Goal: Task Accomplishment & Management: Use online tool/utility

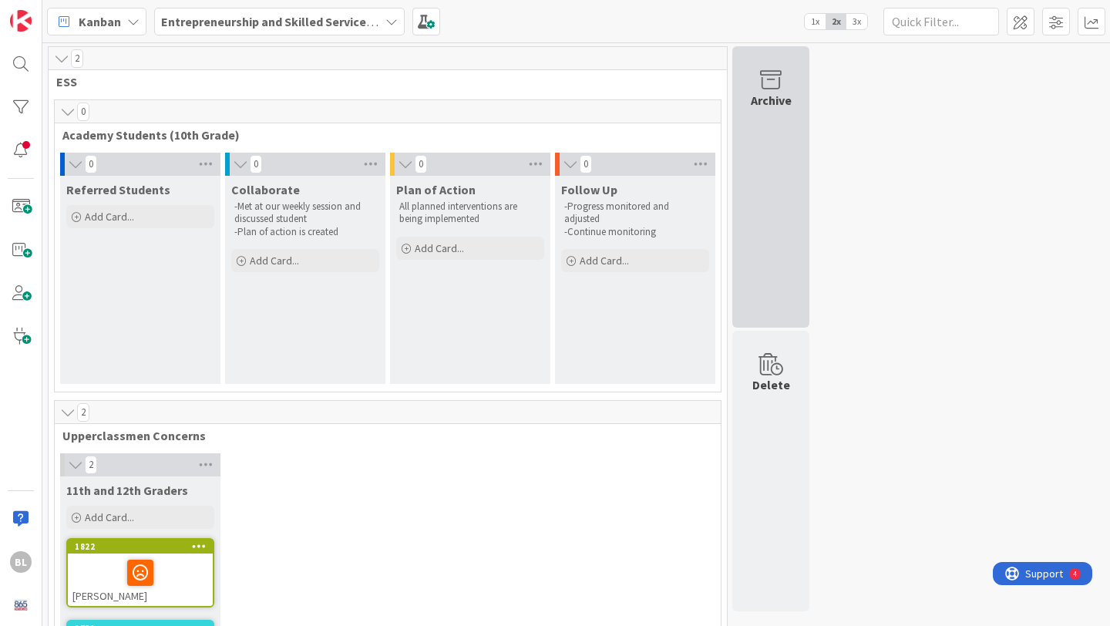
drag, startPoint x: 136, startPoint y: 461, endPoint x: 778, endPoint y: 122, distance: 726.6
click at [778, 122] on div "Archive Delete" at bounding box center [771, 377] width 82 height 663
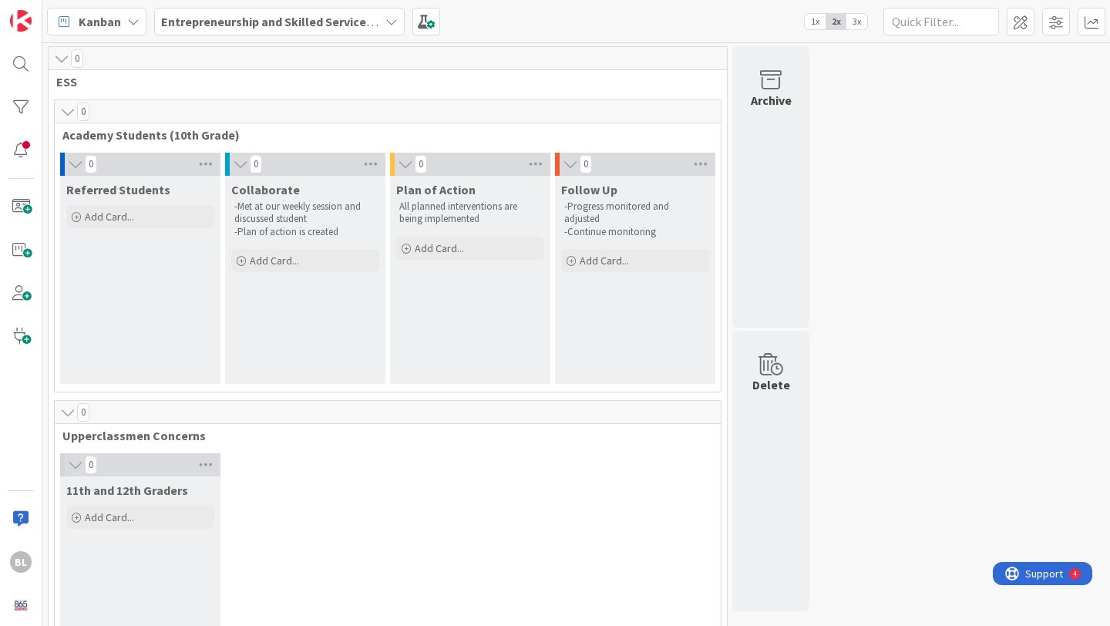
scroll to position [8, 0]
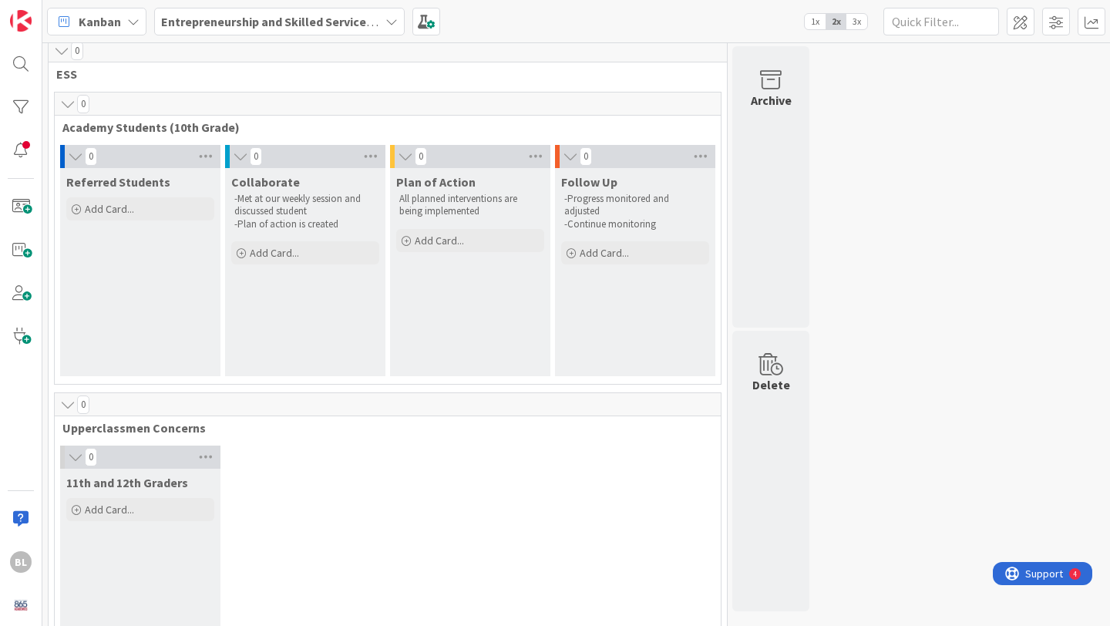
drag, startPoint x: 144, startPoint y: 545, endPoint x: 615, endPoint y: 0, distance: 720.0
click at [387, 19] on icon at bounding box center [391, 21] width 12 height 12
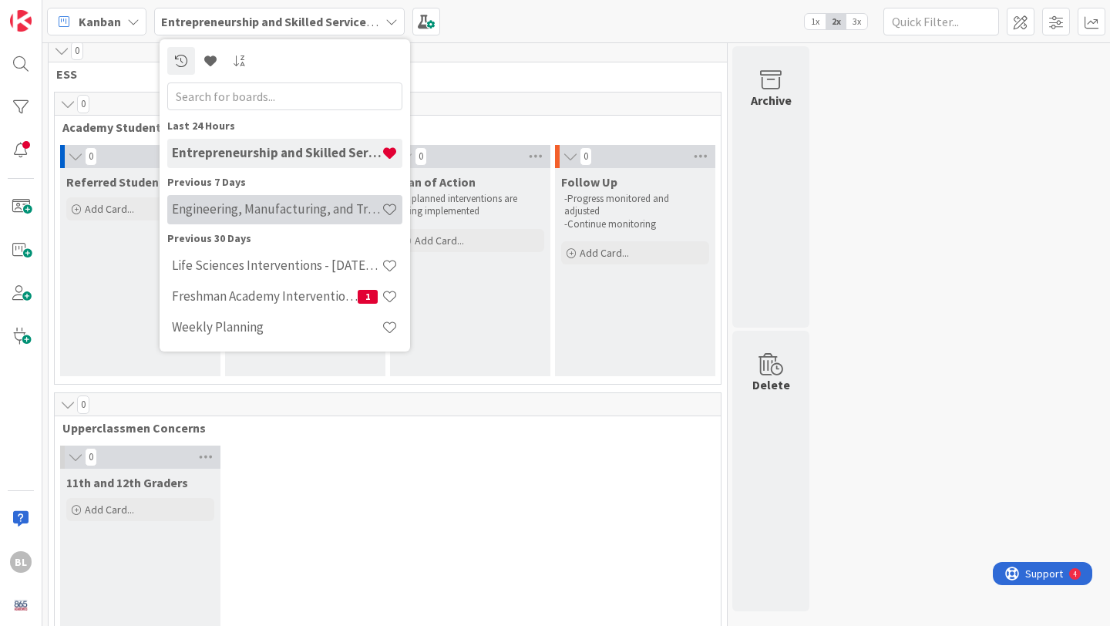
click at [280, 210] on h4 "Engineering, Manufacturing, and Transportation" at bounding box center [277, 208] width 210 height 15
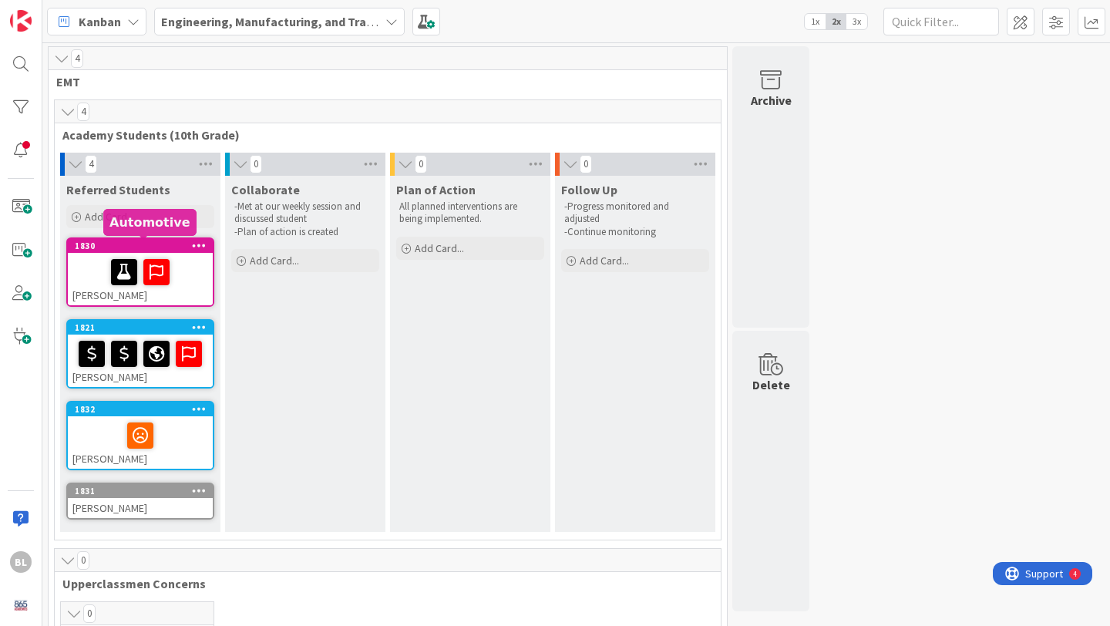
click at [144, 247] on div "1830" at bounding box center [144, 245] width 138 height 11
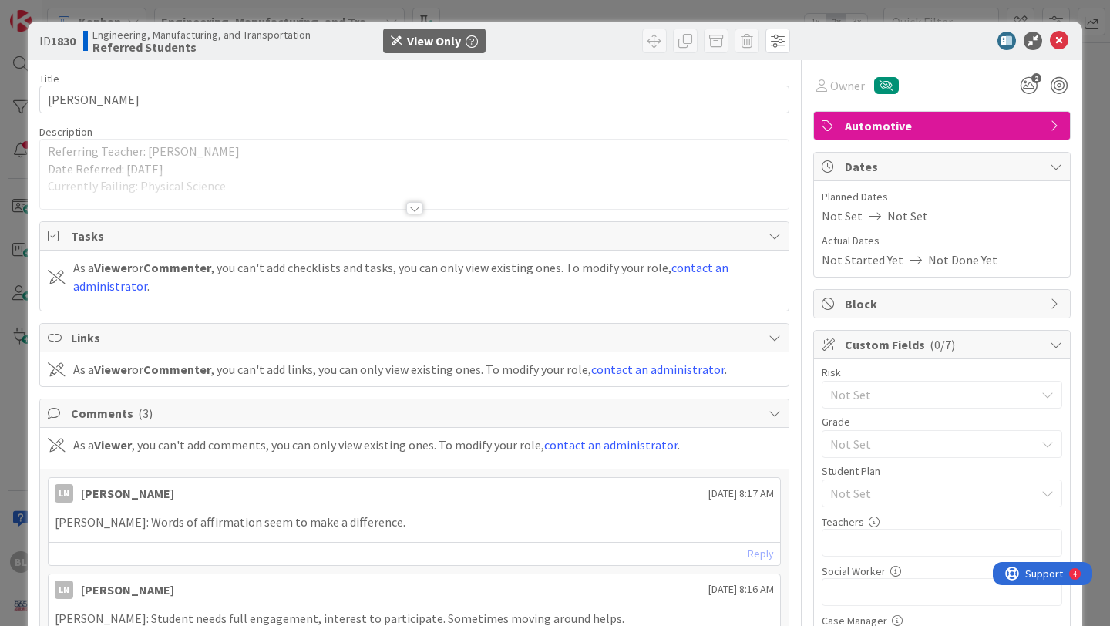
click at [415, 208] on div at bounding box center [414, 208] width 17 height 12
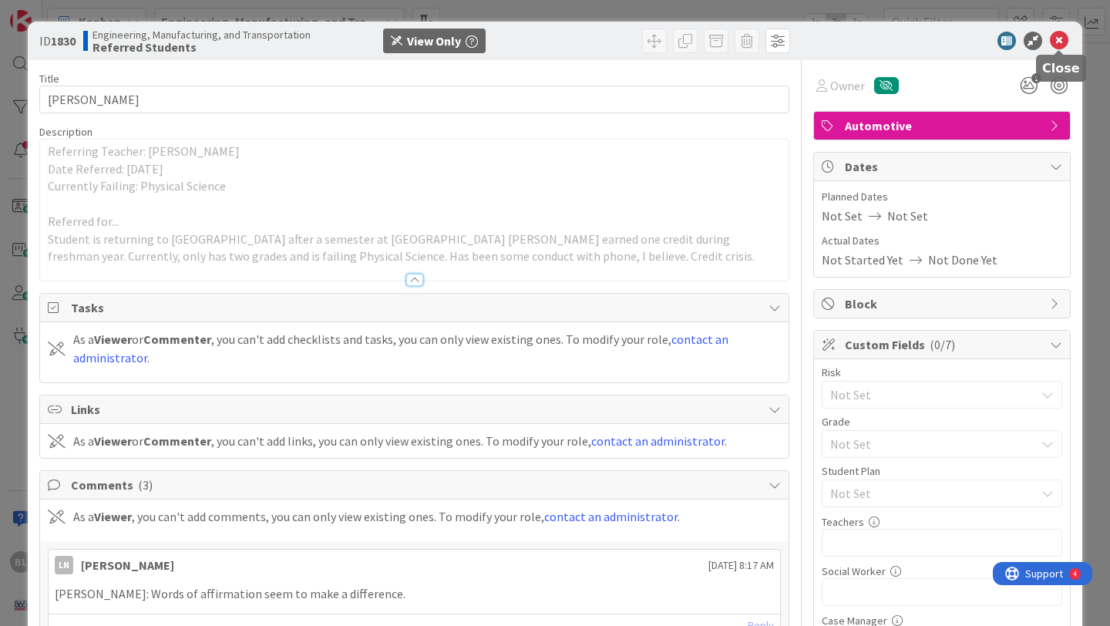
click at [1063, 34] on icon at bounding box center [1058, 41] width 18 height 18
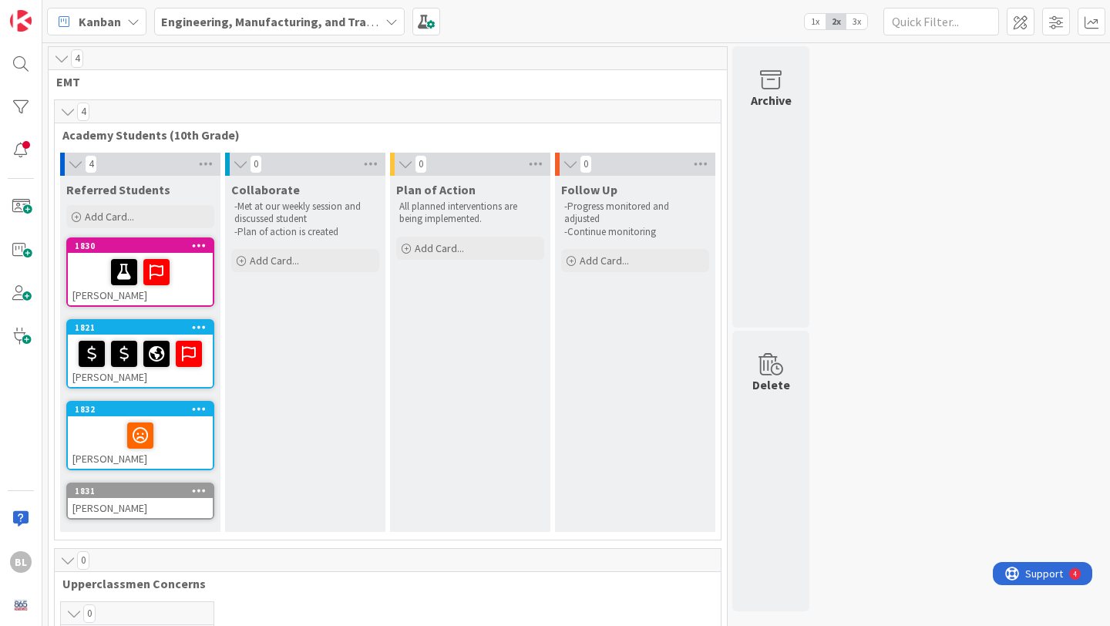
click at [389, 19] on icon at bounding box center [391, 21] width 12 height 12
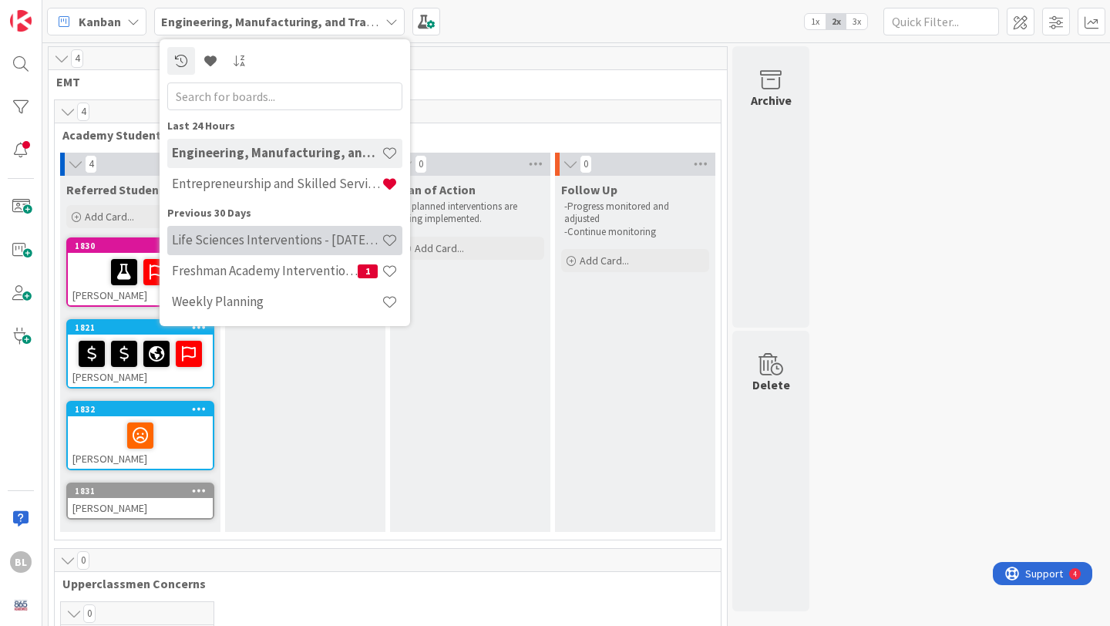
click at [276, 247] on h4 "Life Sciences Interventions - [DATE]-[DATE]" at bounding box center [277, 239] width 210 height 15
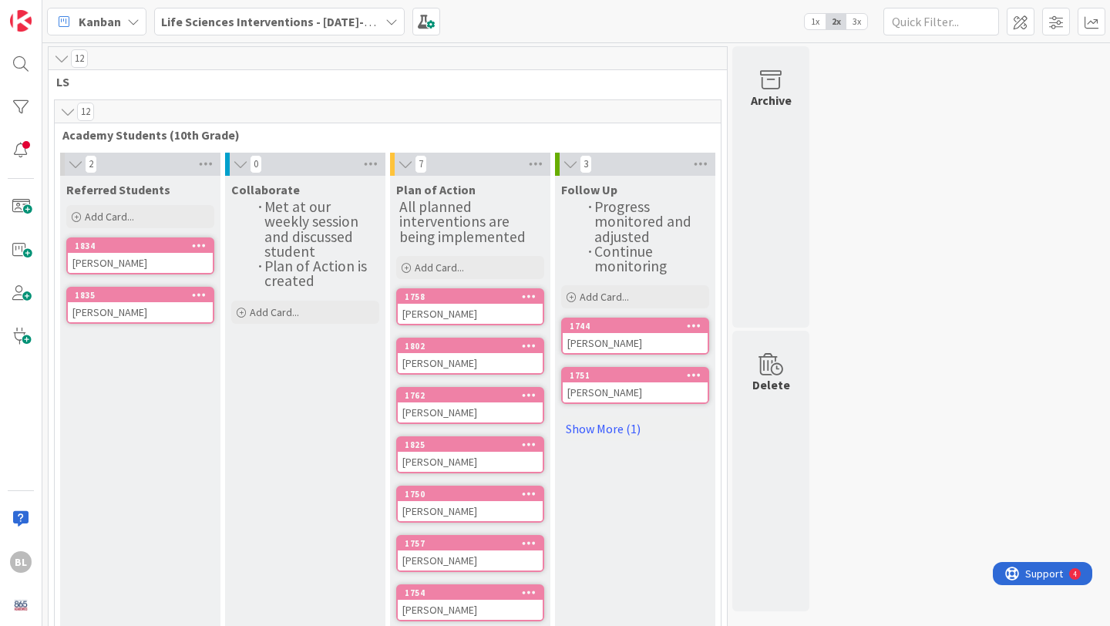
click at [483, 300] on div "1758" at bounding box center [470, 297] width 145 height 14
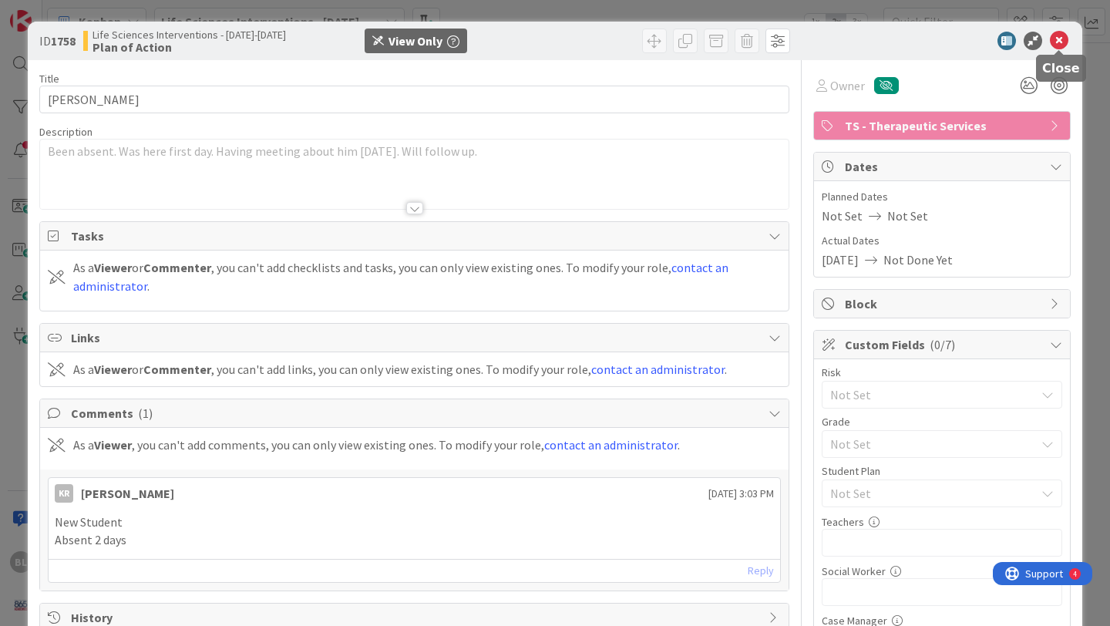
click at [1060, 42] on icon at bounding box center [1058, 41] width 18 height 18
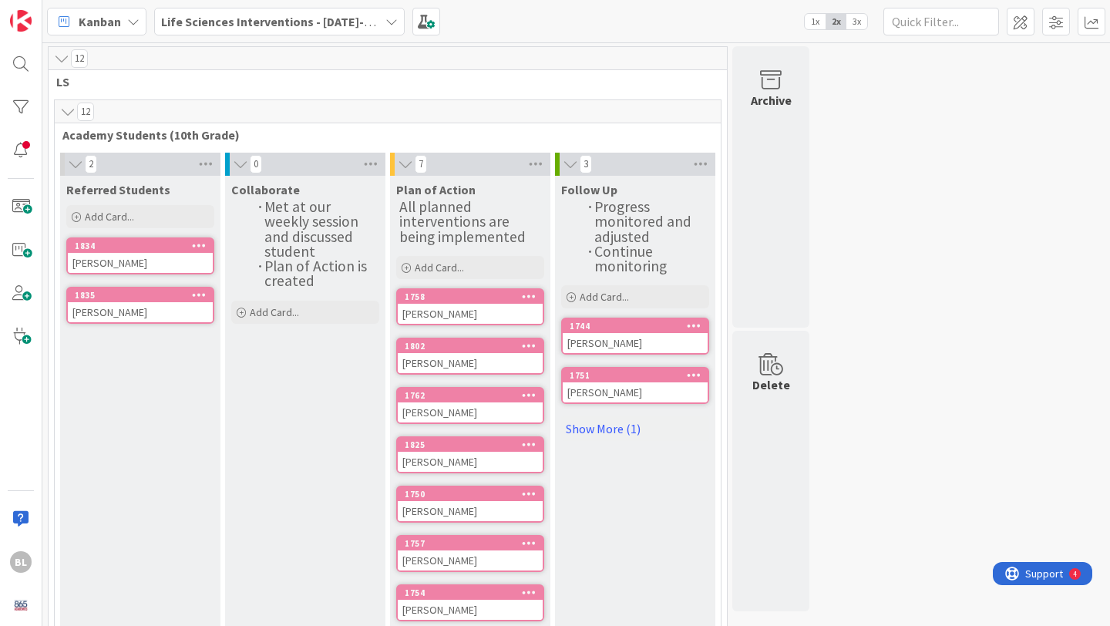
click at [385, 18] on icon at bounding box center [391, 21] width 12 height 12
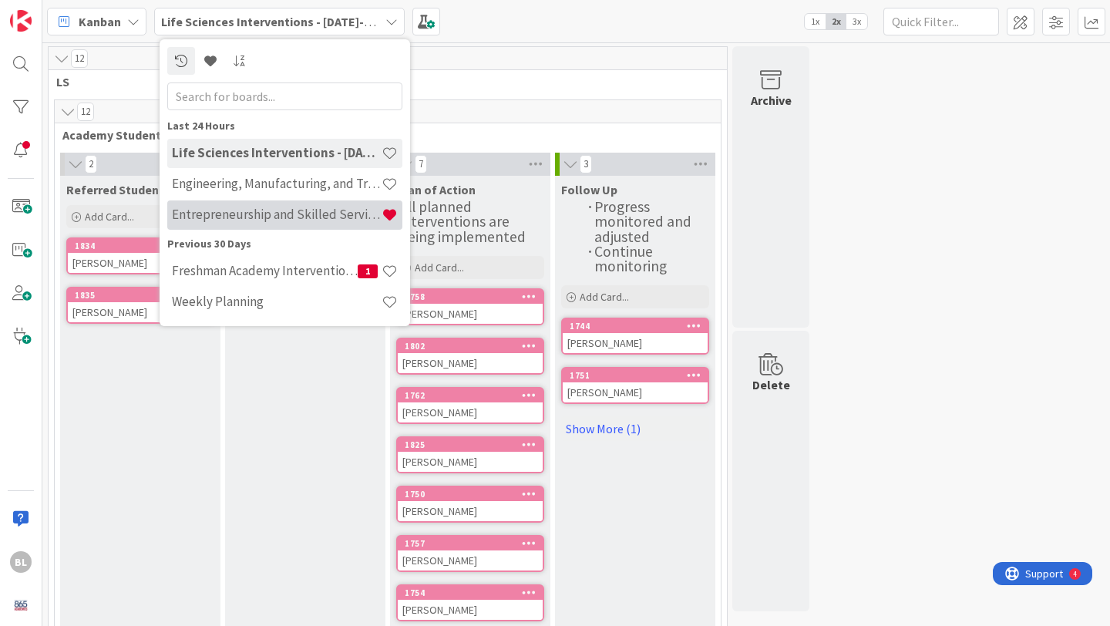
click at [258, 214] on h4 "Entrepreneurship and Skilled Services Interventions - [DATE]-[DATE]" at bounding box center [277, 213] width 210 height 15
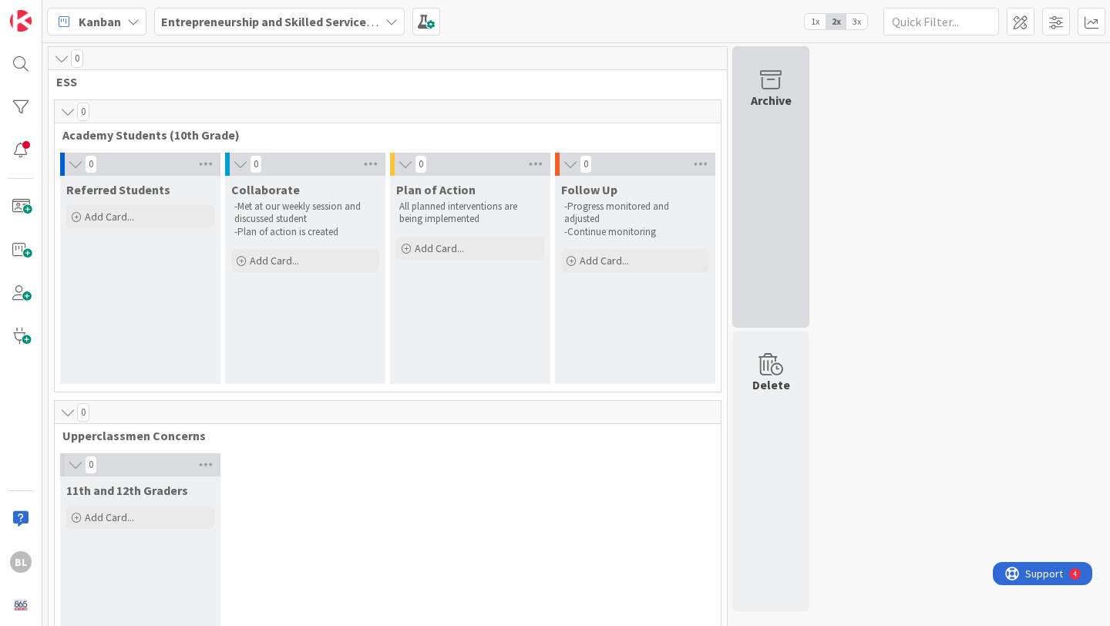
click at [771, 88] on icon at bounding box center [770, 80] width 59 height 22
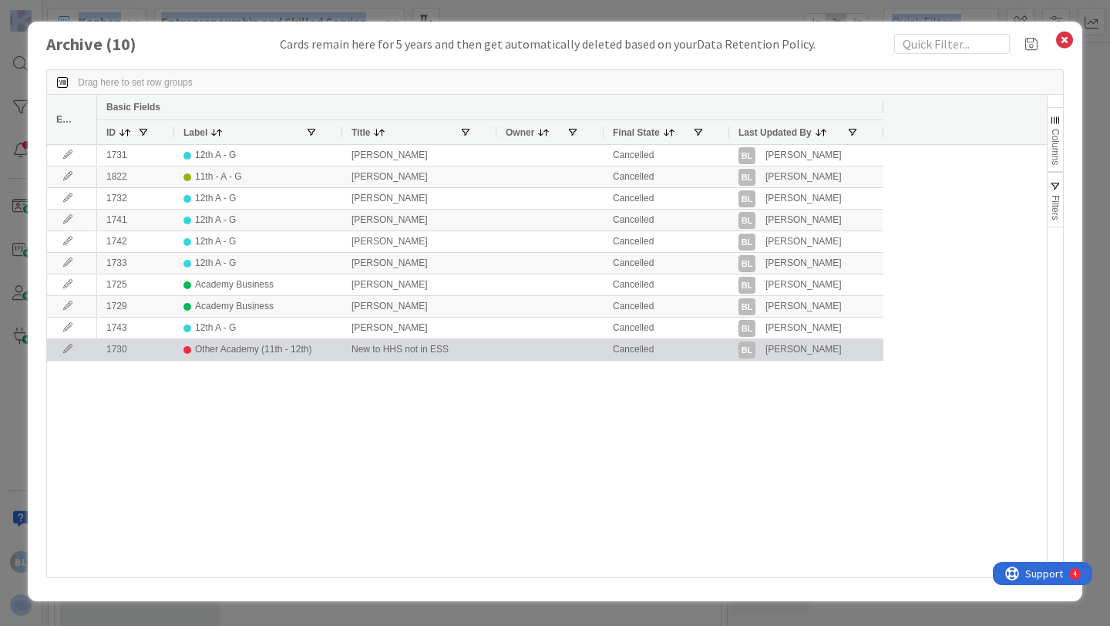
click at [67, 348] on icon at bounding box center [67, 348] width 23 height 9
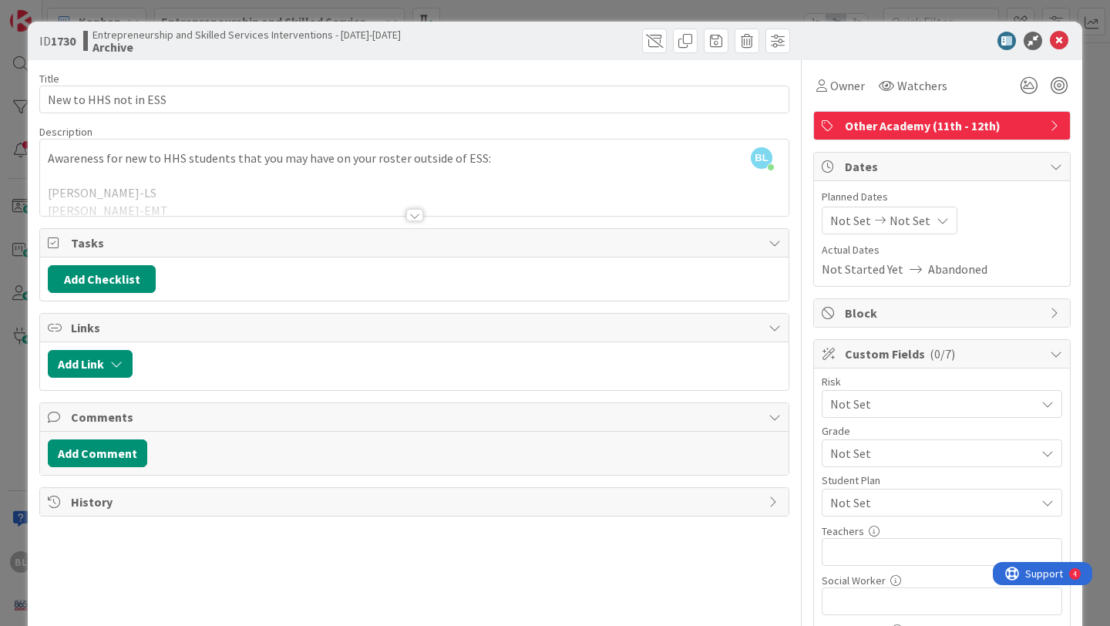
click at [414, 214] on div at bounding box center [414, 215] width 17 height 12
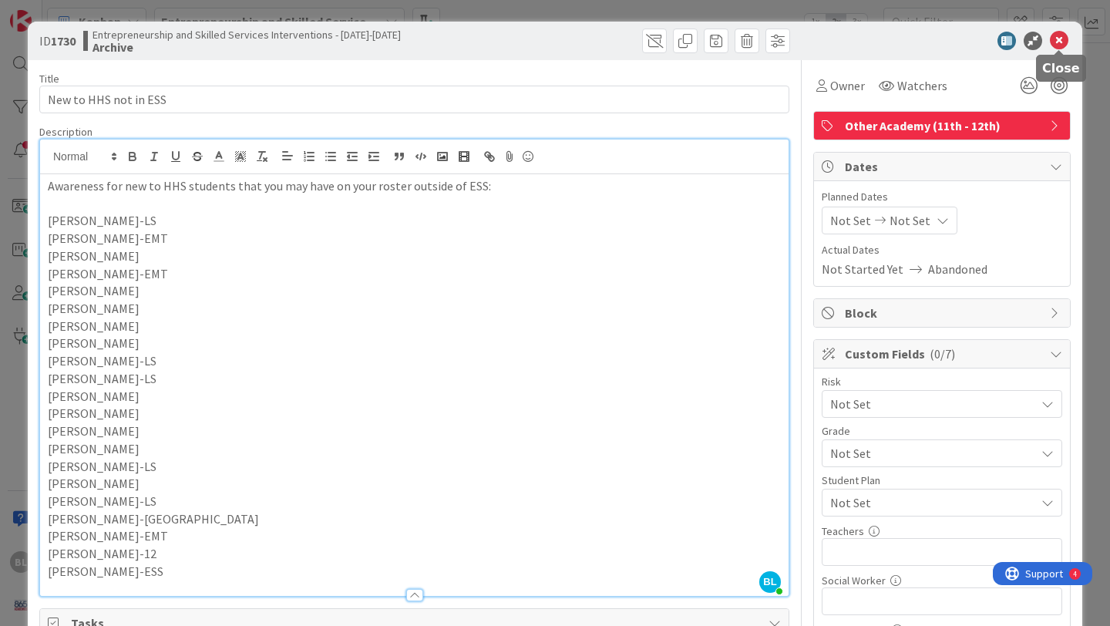
click at [1057, 41] on icon at bounding box center [1058, 41] width 18 height 18
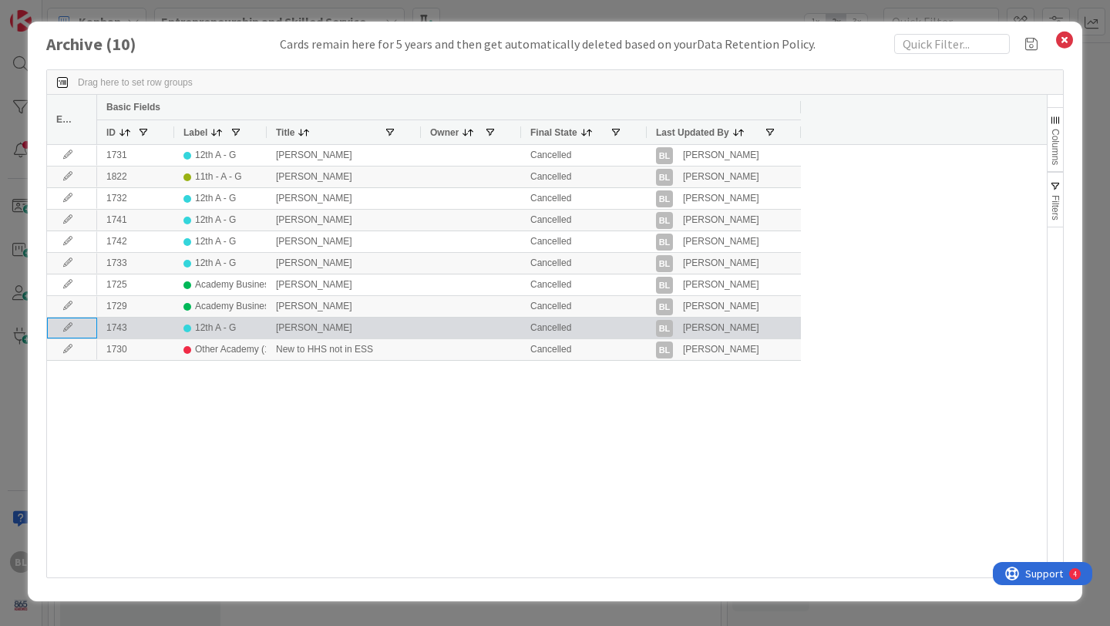
click at [65, 328] on icon at bounding box center [67, 327] width 23 height 9
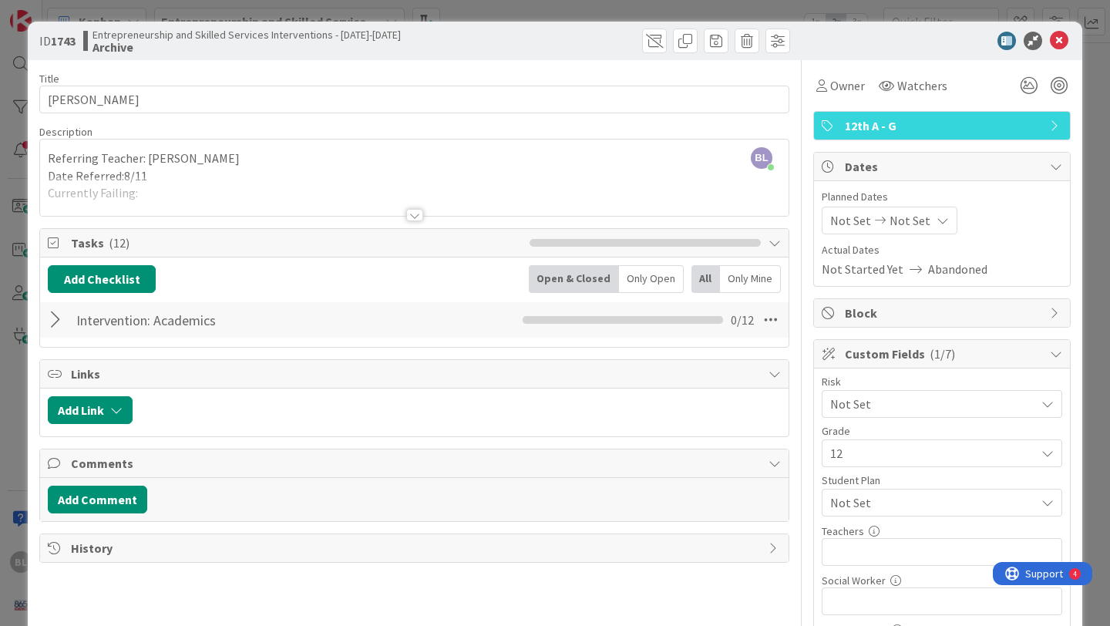
click at [416, 212] on div at bounding box center [414, 215] width 17 height 12
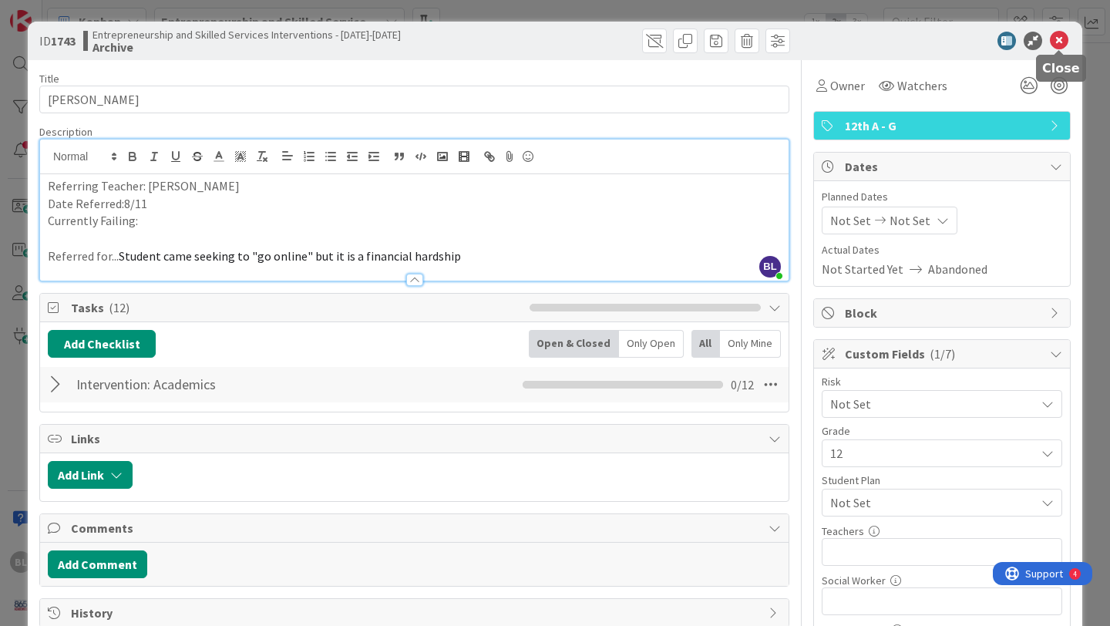
click at [1059, 39] on icon at bounding box center [1058, 41] width 18 height 18
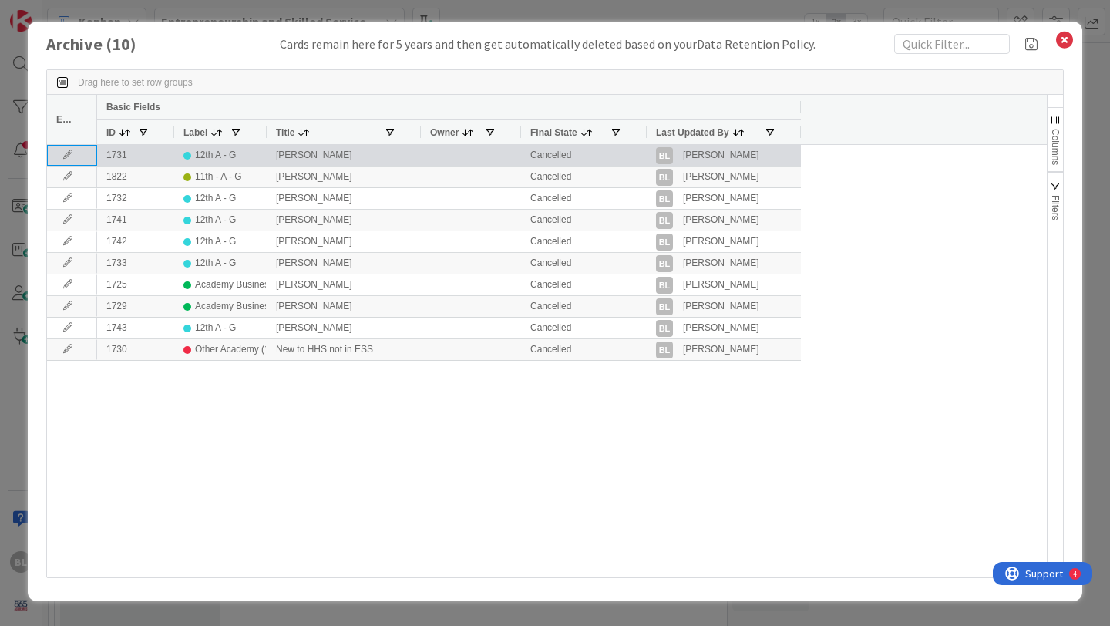
click at [65, 157] on icon at bounding box center [67, 154] width 23 height 9
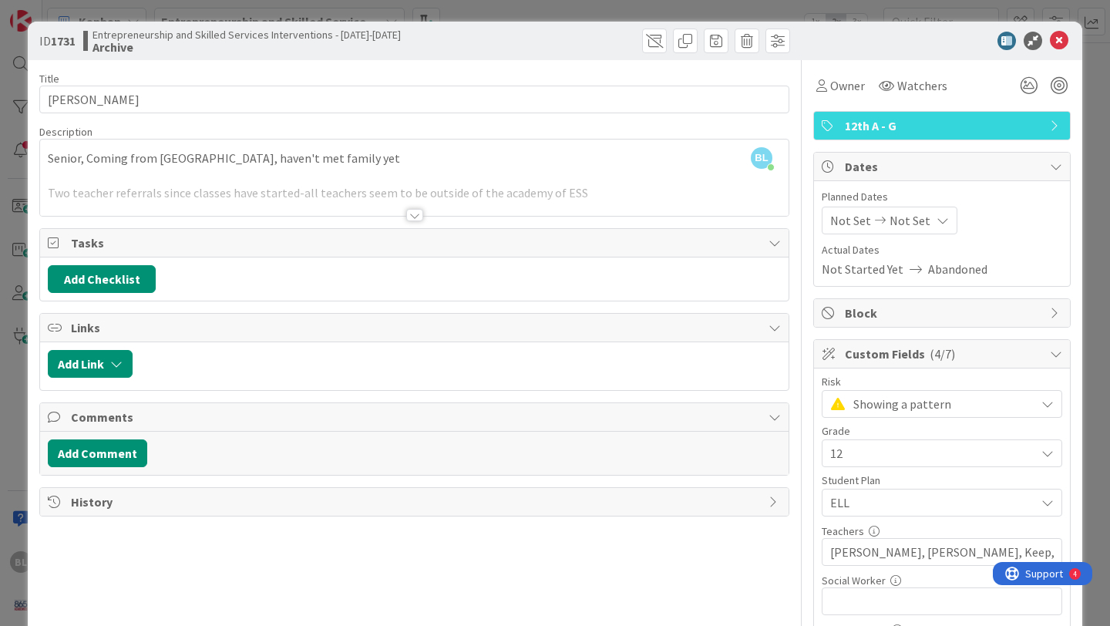
click at [415, 214] on div at bounding box center [414, 215] width 17 height 12
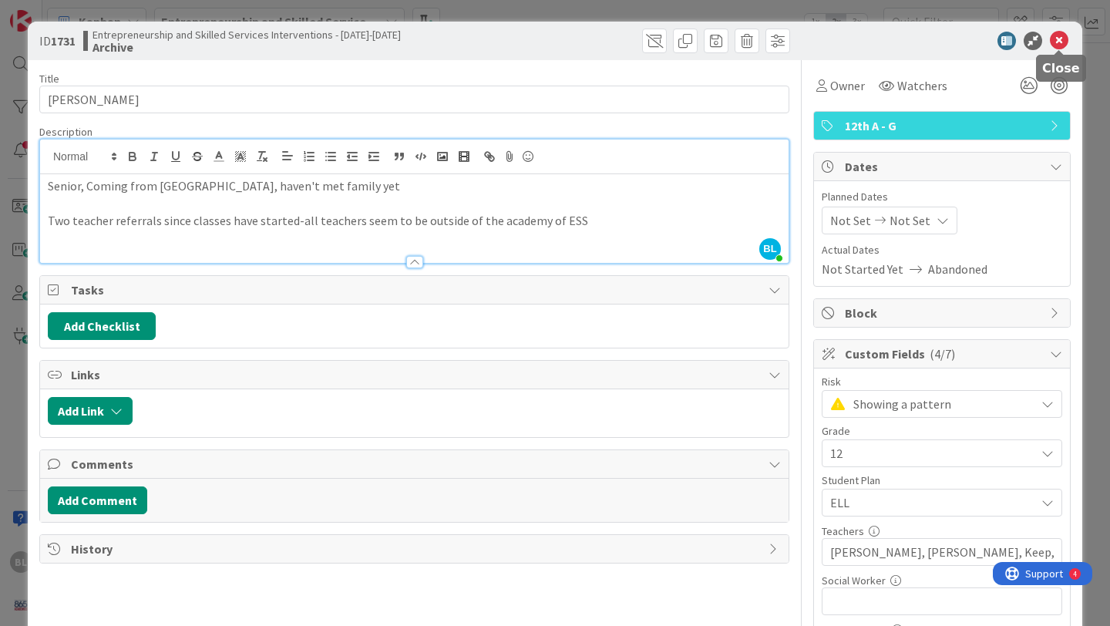
click at [1059, 39] on icon at bounding box center [1058, 41] width 18 height 18
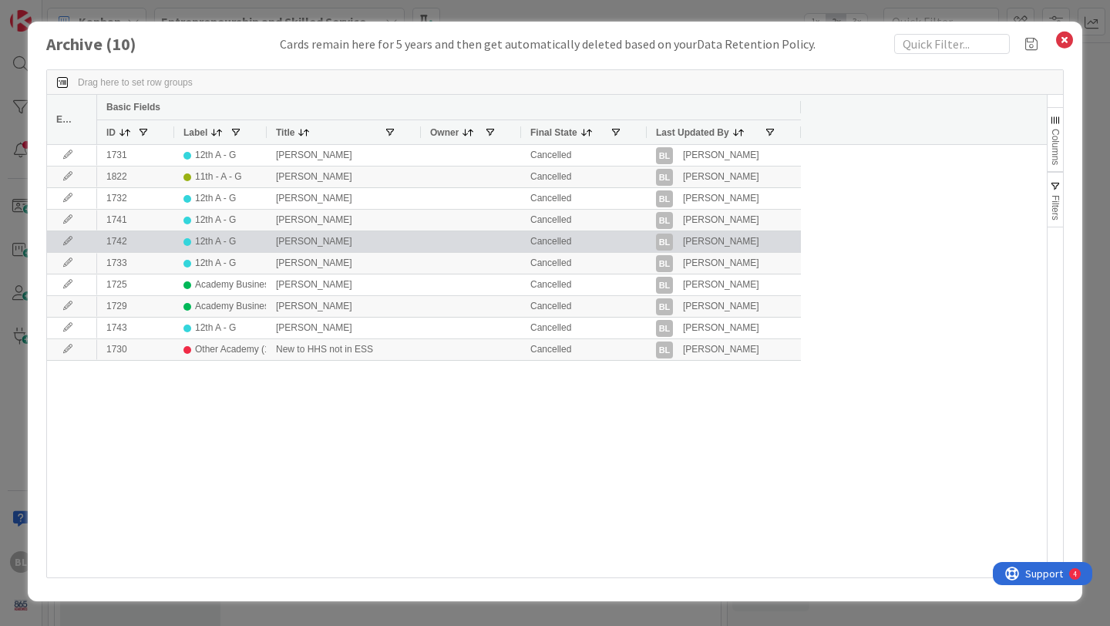
click at [61, 238] on icon at bounding box center [67, 241] width 23 height 9
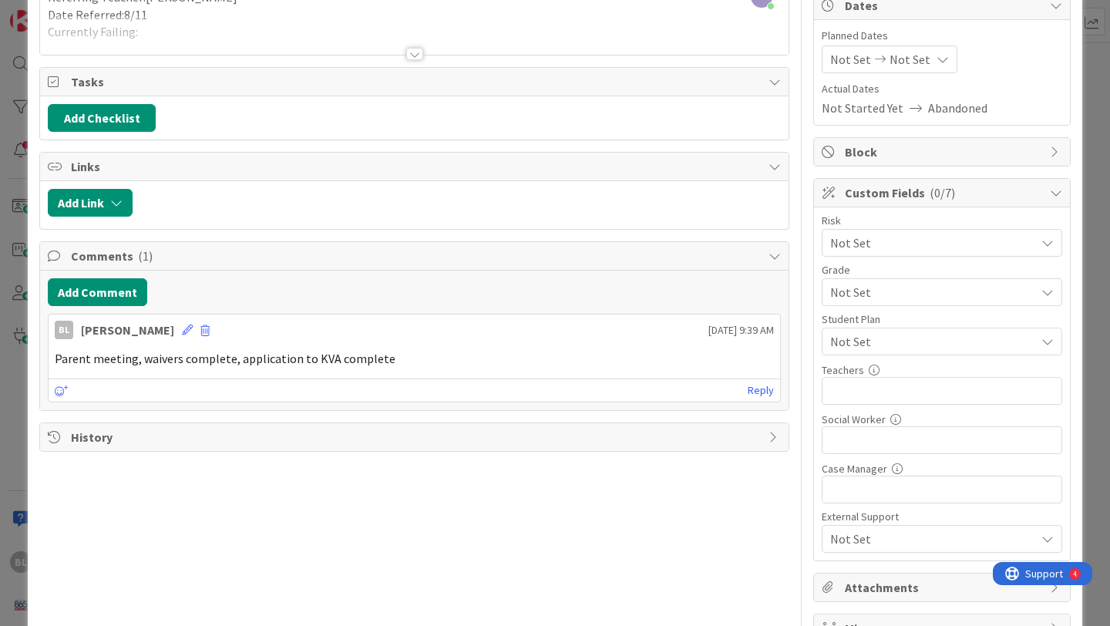
scroll to position [163, 0]
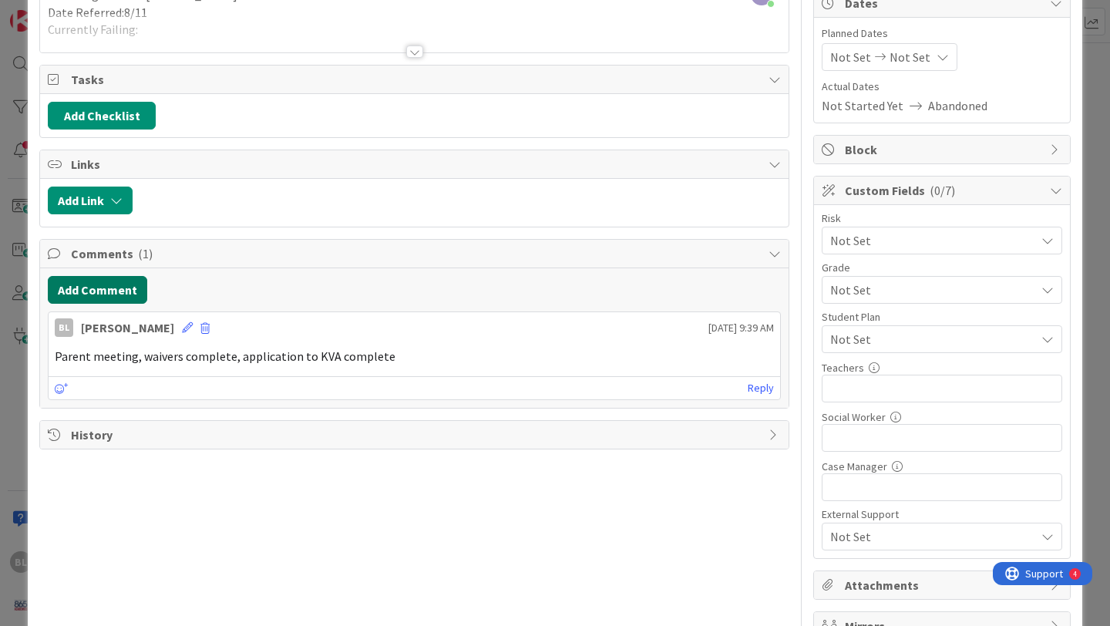
click at [112, 291] on button "Add Comment" at bounding box center [97, 290] width 99 height 28
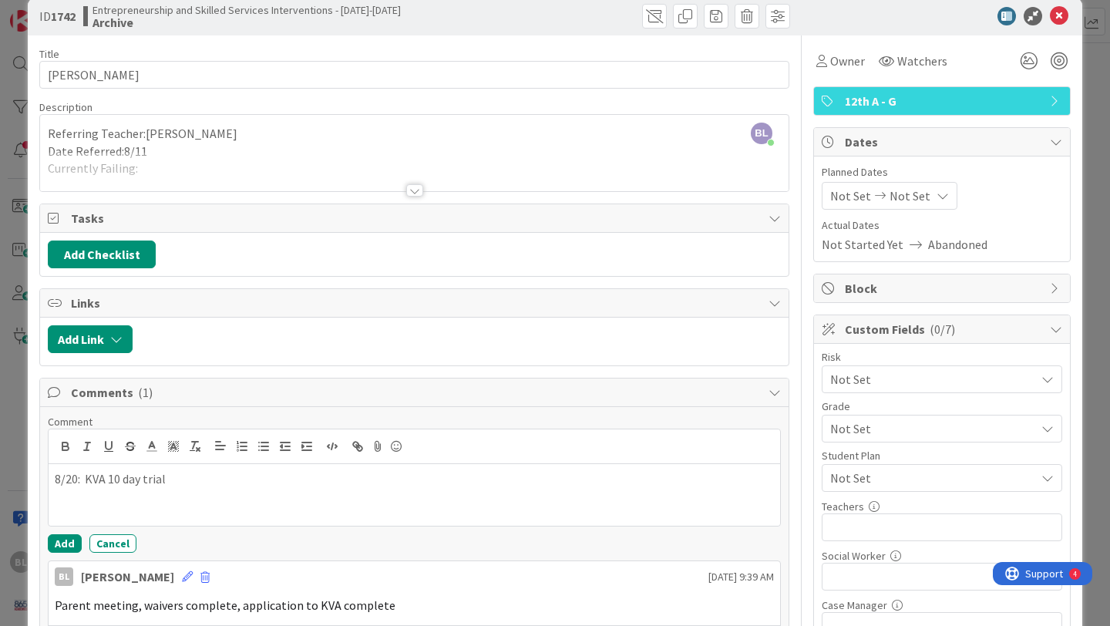
scroll to position [35, 0]
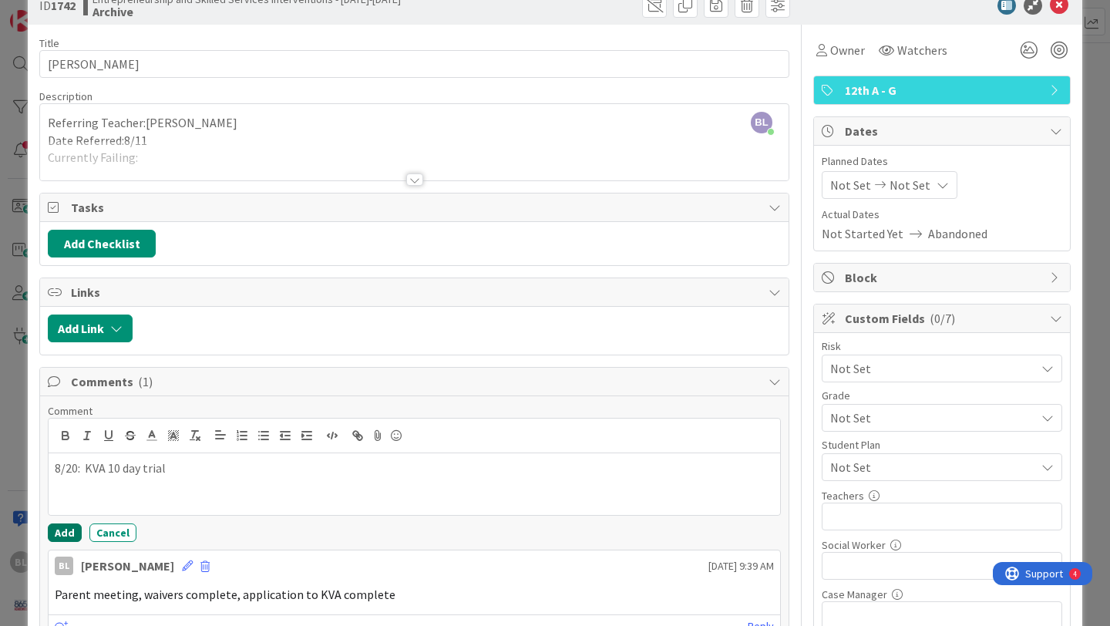
click at [69, 528] on button "Add" at bounding box center [65, 532] width 34 height 18
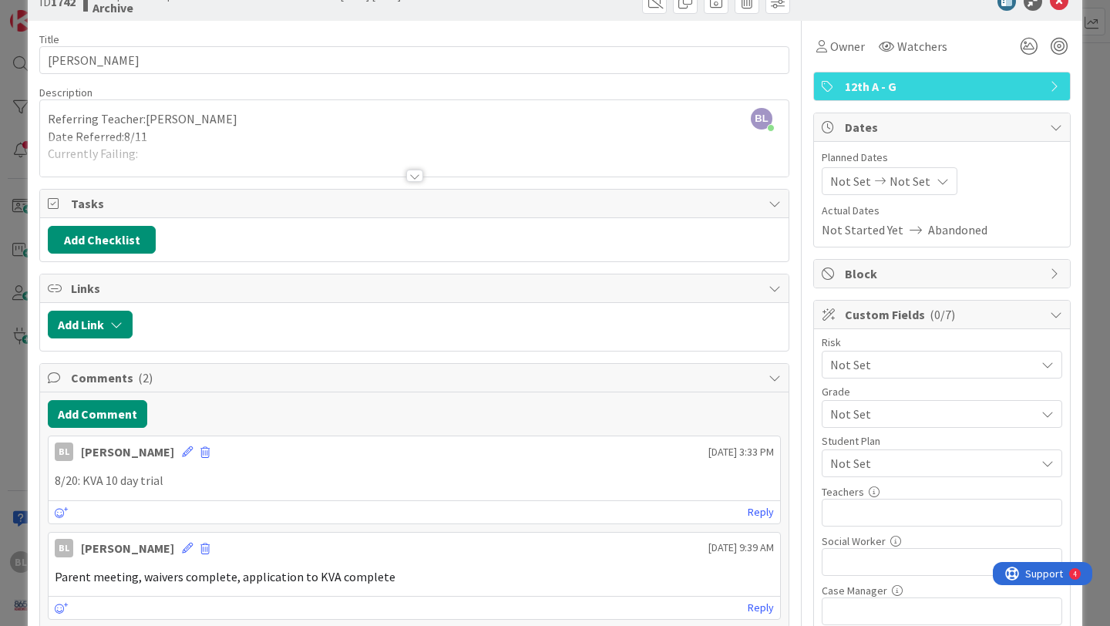
scroll to position [0, 0]
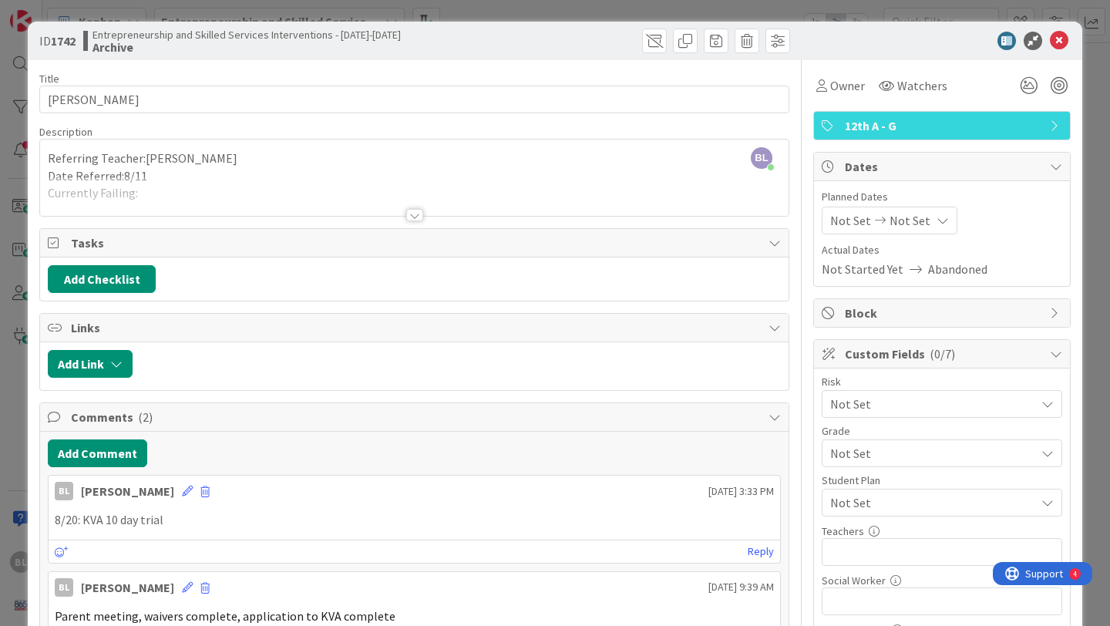
click at [418, 214] on div at bounding box center [414, 215] width 17 height 12
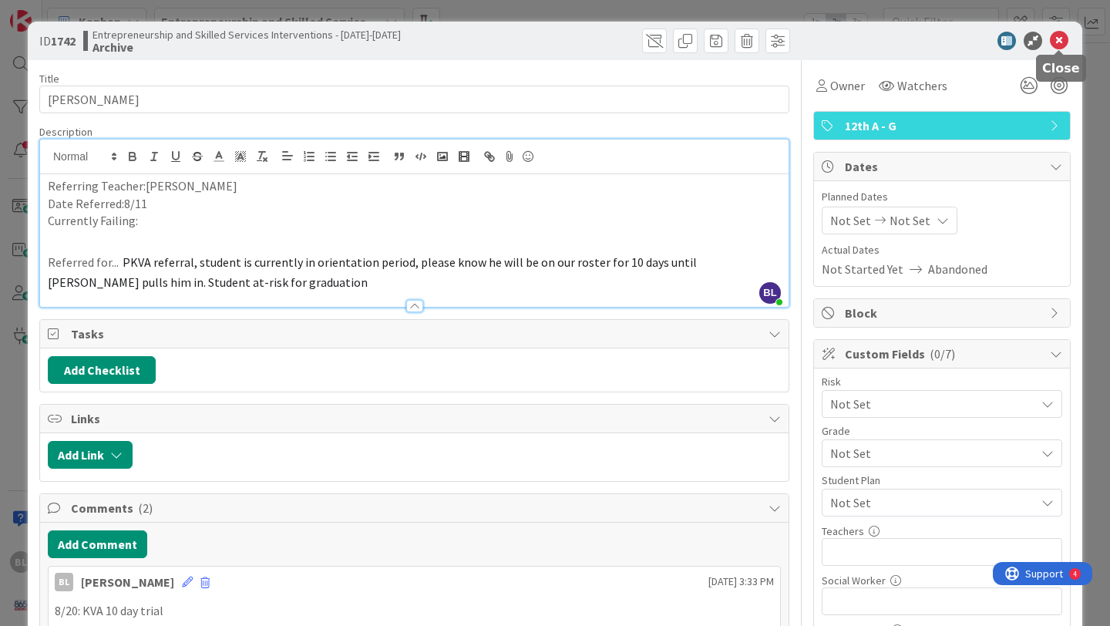
click at [1059, 36] on icon at bounding box center [1058, 41] width 18 height 18
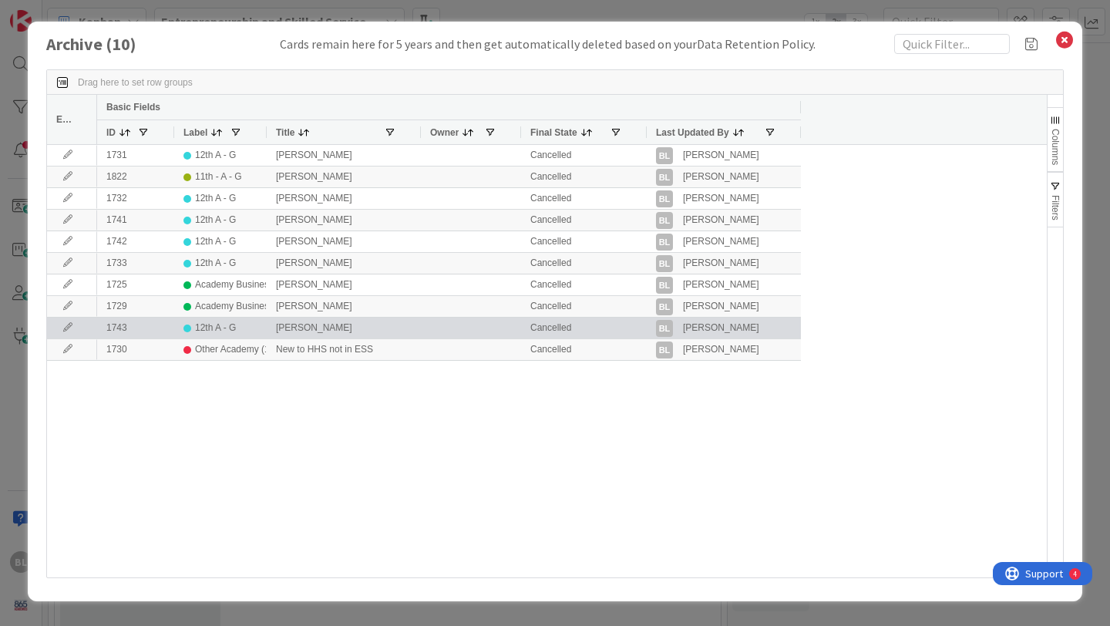
click at [66, 326] on icon at bounding box center [67, 327] width 23 height 9
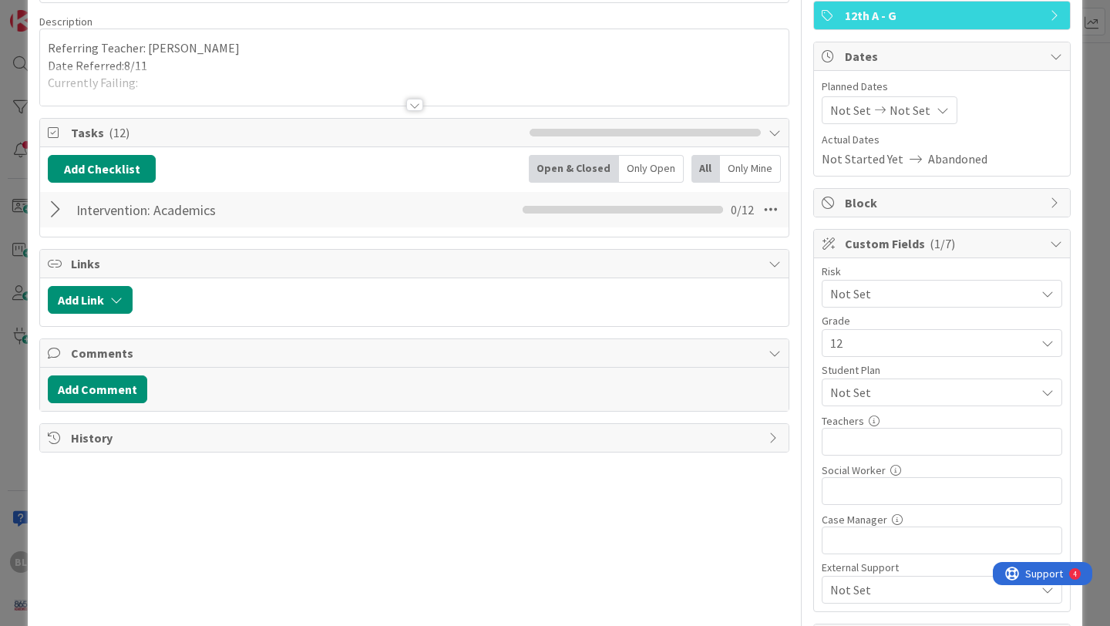
scroll to position [122, 0]
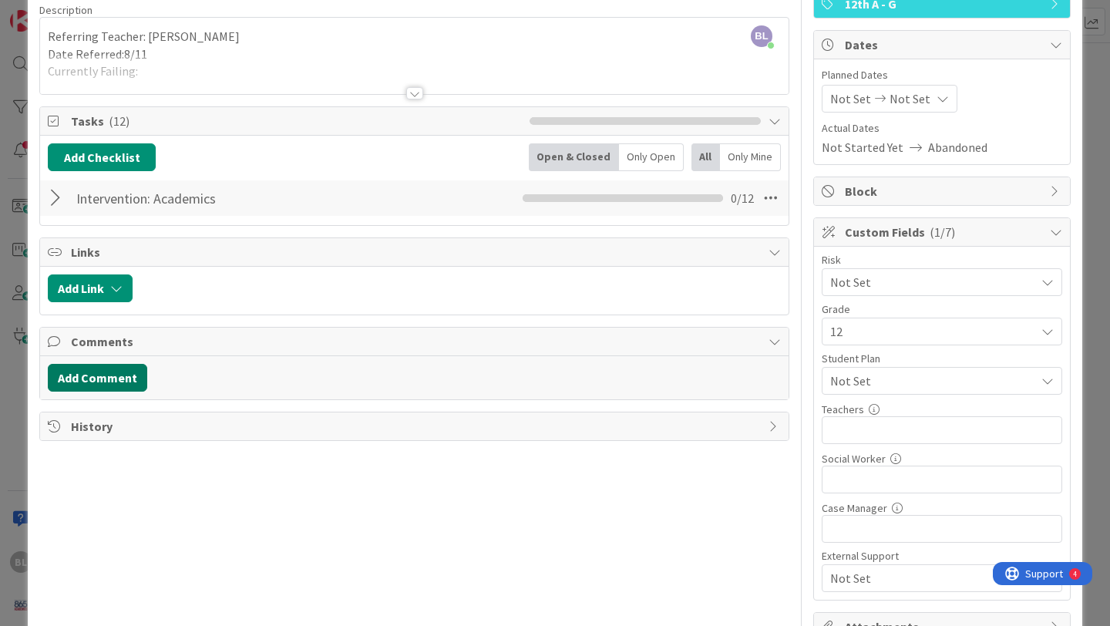
click at [97, 378] on button "Add Comment" at bounding box center [97, 378] width 99 height 28
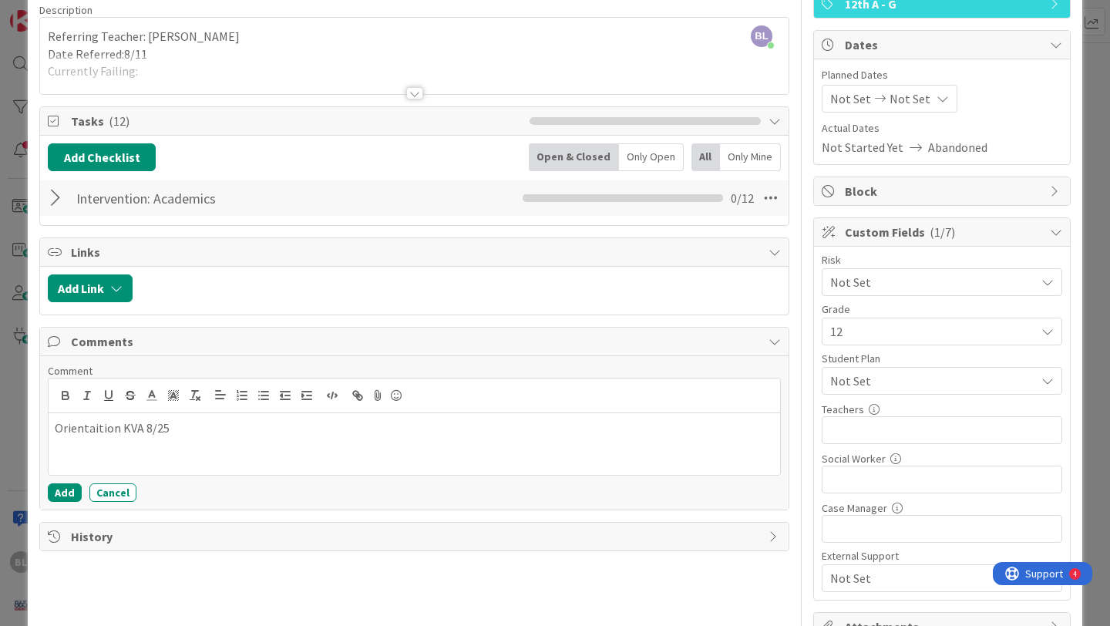
click at [83, 439] on div "Orientaition KVA 8/25" at bounding box center [414, 444] width 731 height 62
click at [84, 433] on p "Orientaition KVA 8/25" at bounding box center [414, 428] width 719 height 18
click at [86, 430] on p "Orientaition KVA 8/25" at bounding box center [414, 428] width 719 height 18
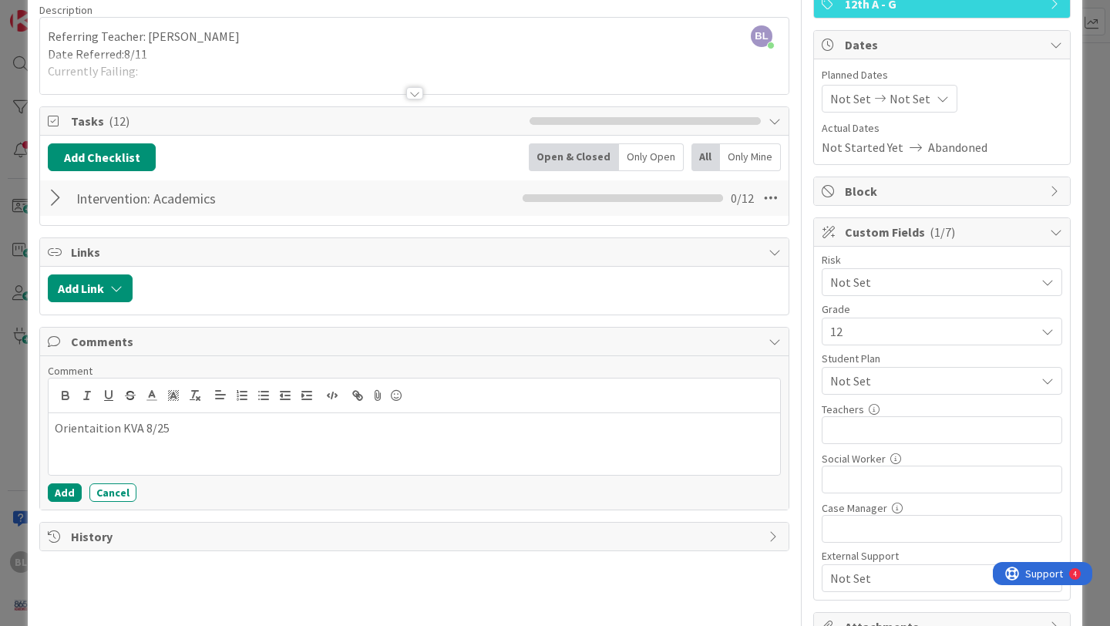
click at [85, 432] on p "Orientaition KVA 8/25" at bounding box center [414, 428] width 719 height 18
click at [64, 495] on button "Add" at bounding box center [65, 492] width 34 height 18
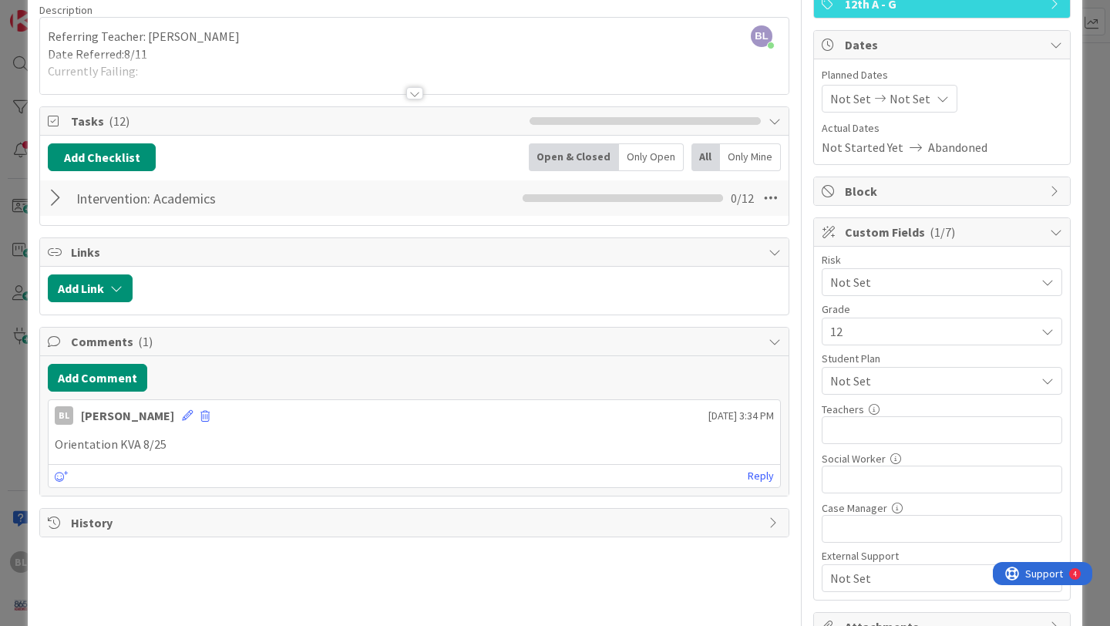
scroll to position [0, 0]
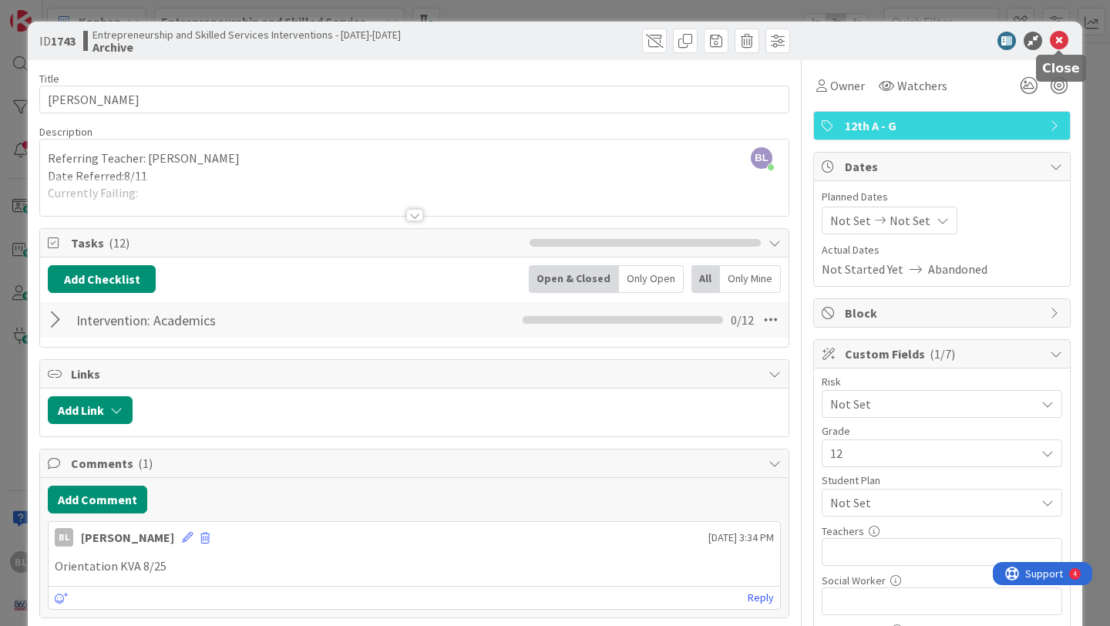
click at [1057, 34] on icon at bounding box center [1058, 41] width 18 height 18
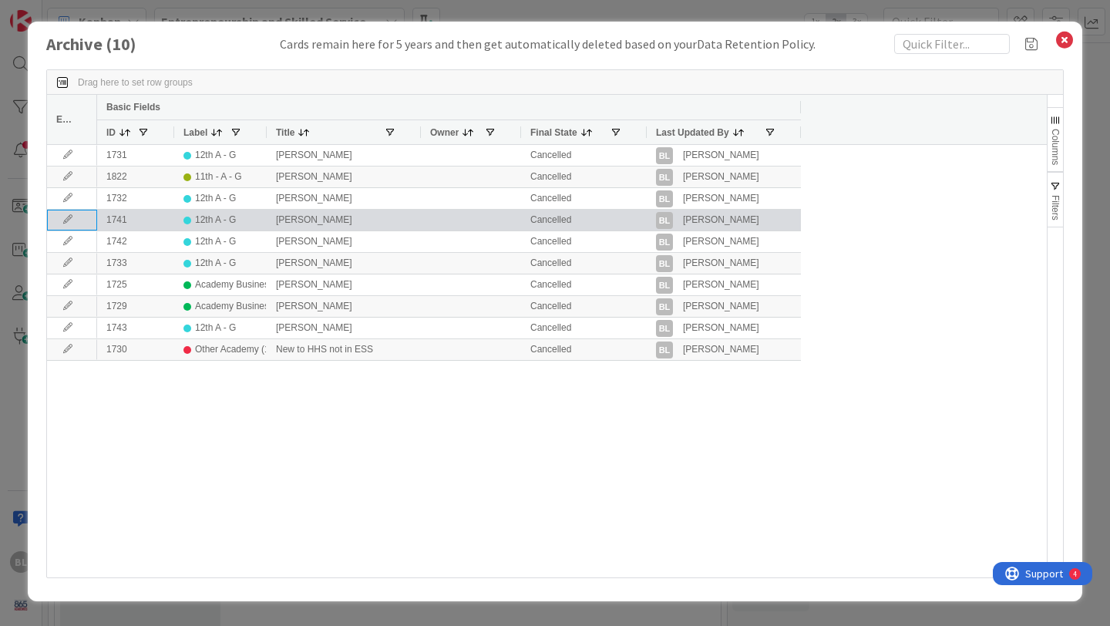
click at [70, 219] on icon at bounding box center [67, 219] width 23 height 9
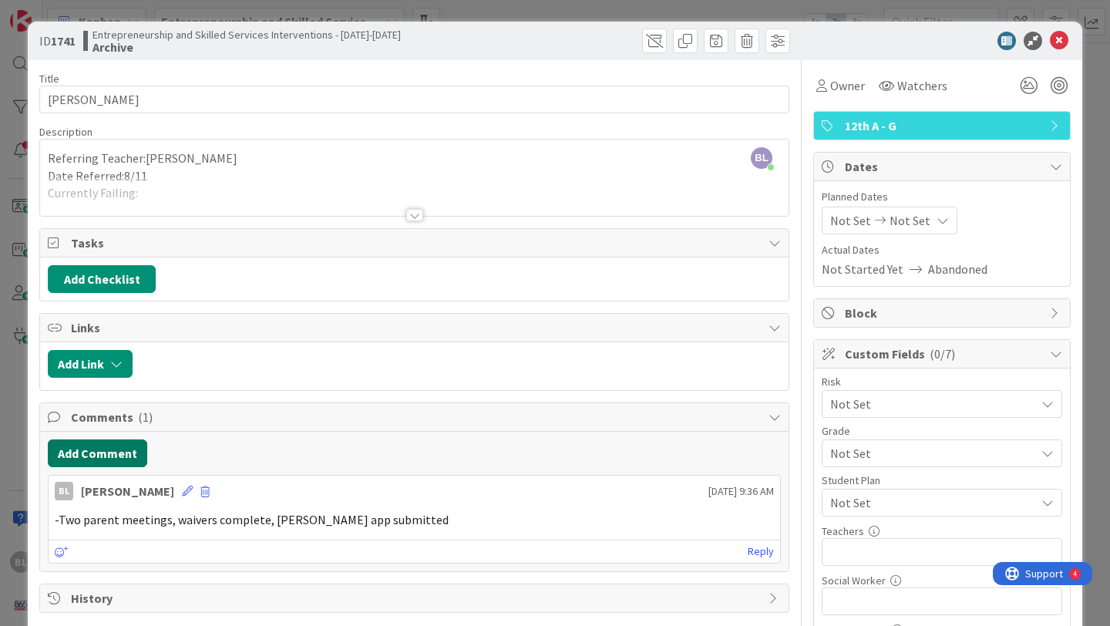
click at [92, 453] on button "Add Comment" at bounding box center [97, 453] width 99 height 28
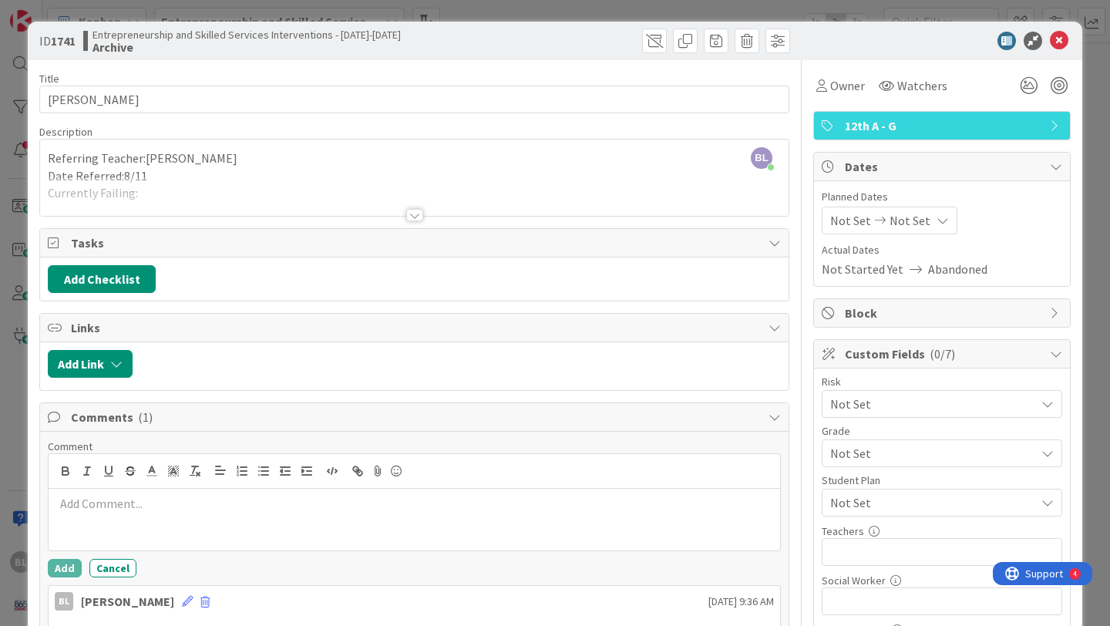
click at [65, 504] on p at bounding box center [414, 504] width 719 height 18
click at [92, 505] on p at bounding box center [414, 504] width 719 height 18
click at [55, 565] on button "Add" at bounding box center [65, 568] width 34 height 18
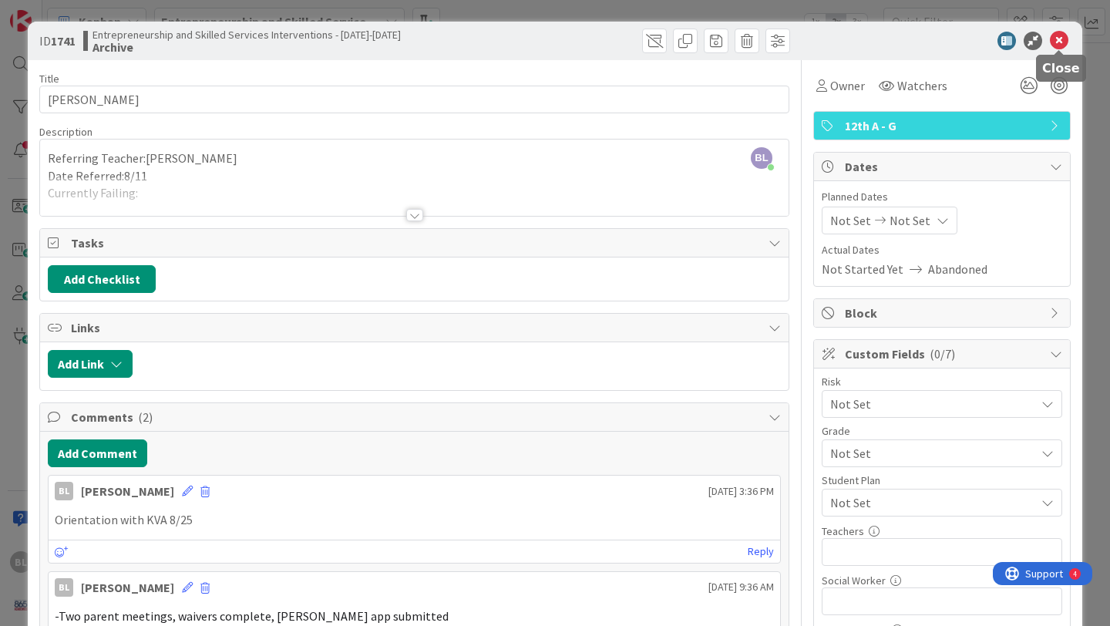
click at [1058, 37] on icon at bounding box center [1058, 41] width 18 height 18
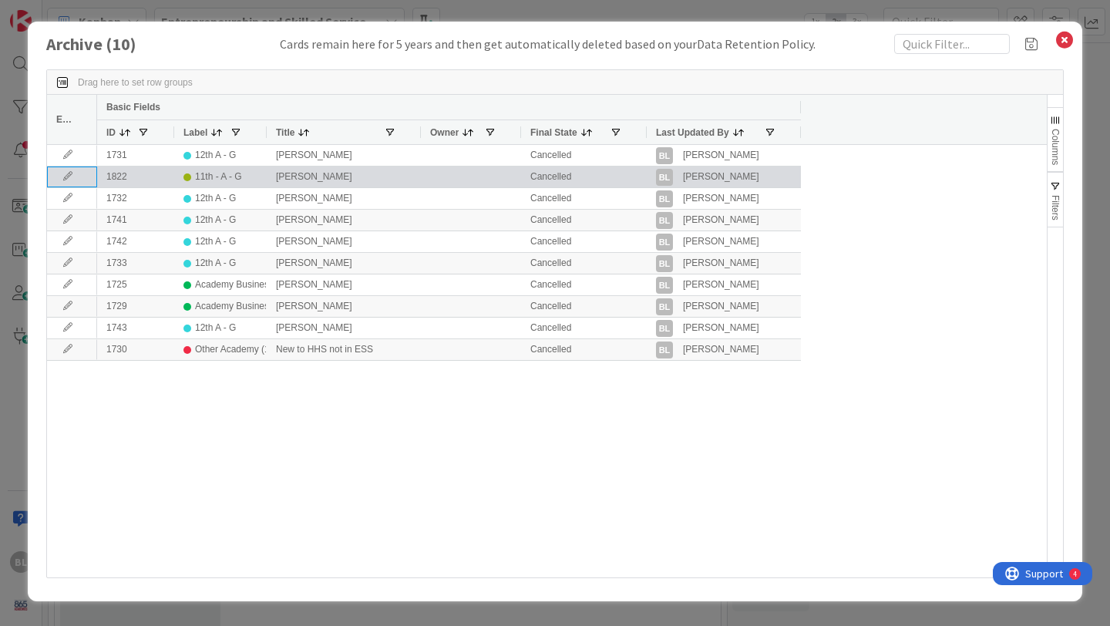
click at [68, 177] on icon at bounding box center [67, 176] width 23 height 9
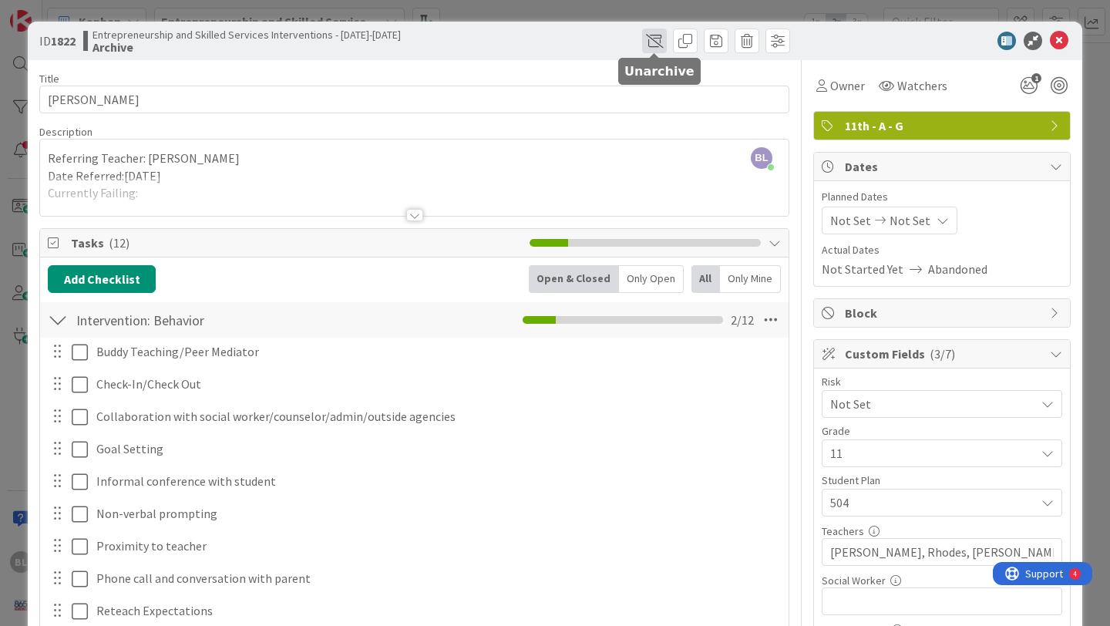
click at [654, 39] on span at bounding box center [654, 41] width 25 height 25
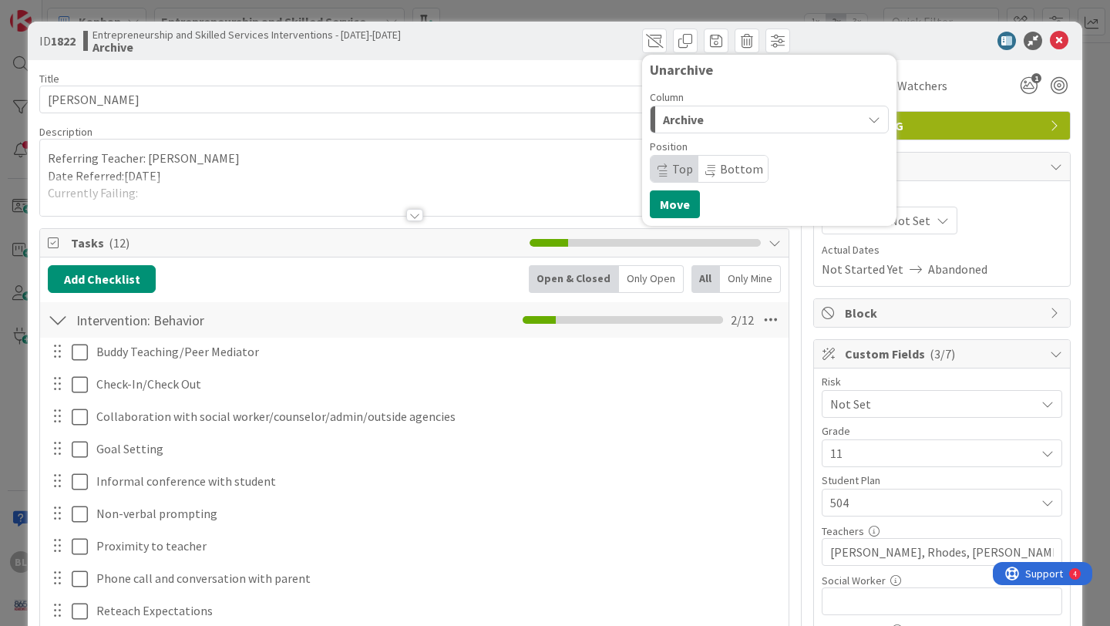
click at [875, 113] on icon "button" at bounding box center [874, 119] width 12 height 12
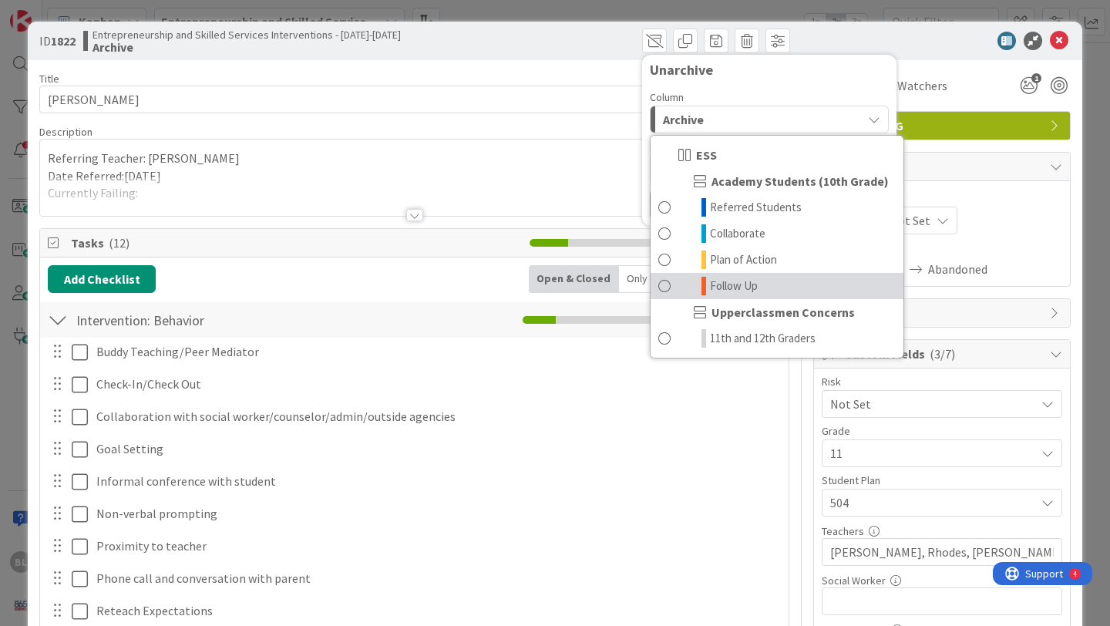
click at [669, 284] on span at bounding box center [664, 286] width 12 height 18
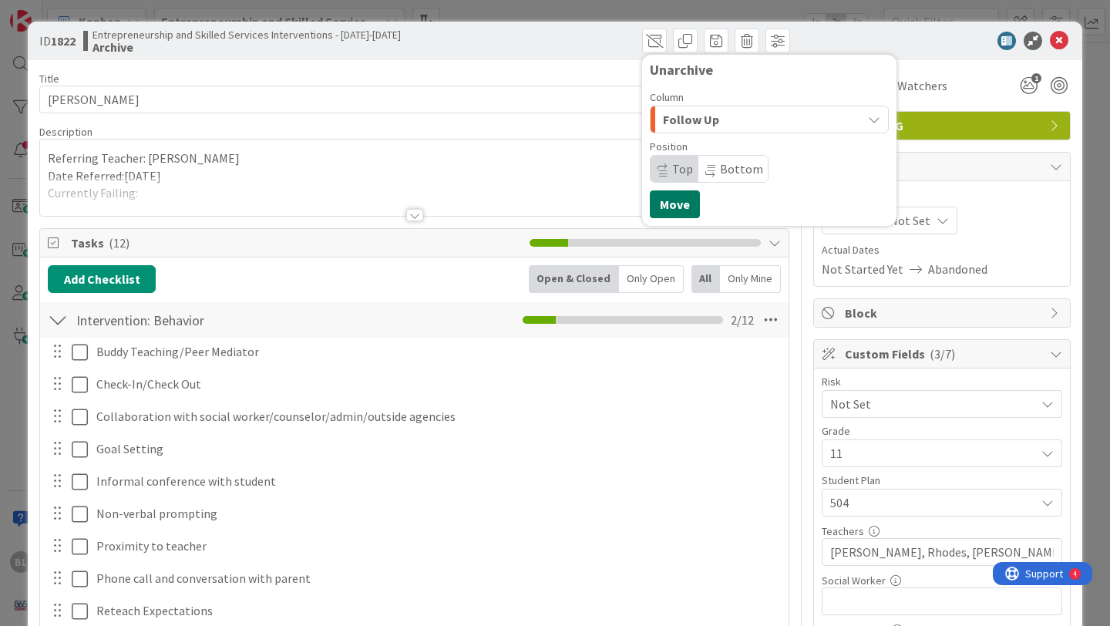
click at [673, 196] on button "Move" at bounding box center [675, 204] width 50 height 28
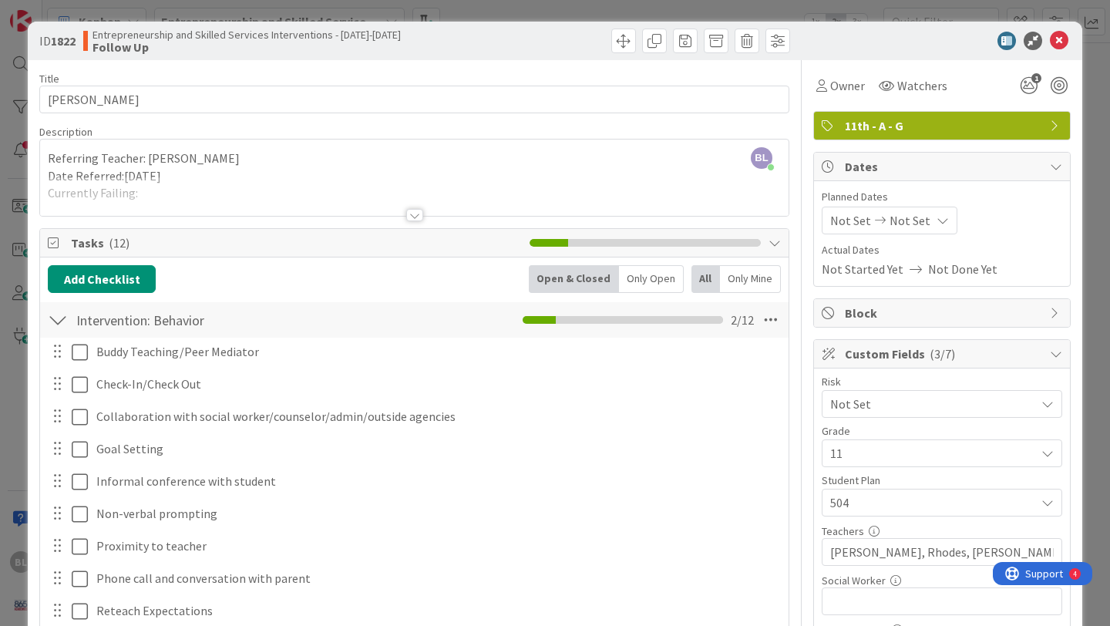
click at [413, 216] on div at bounding box center [414, 215] width 17 height 12
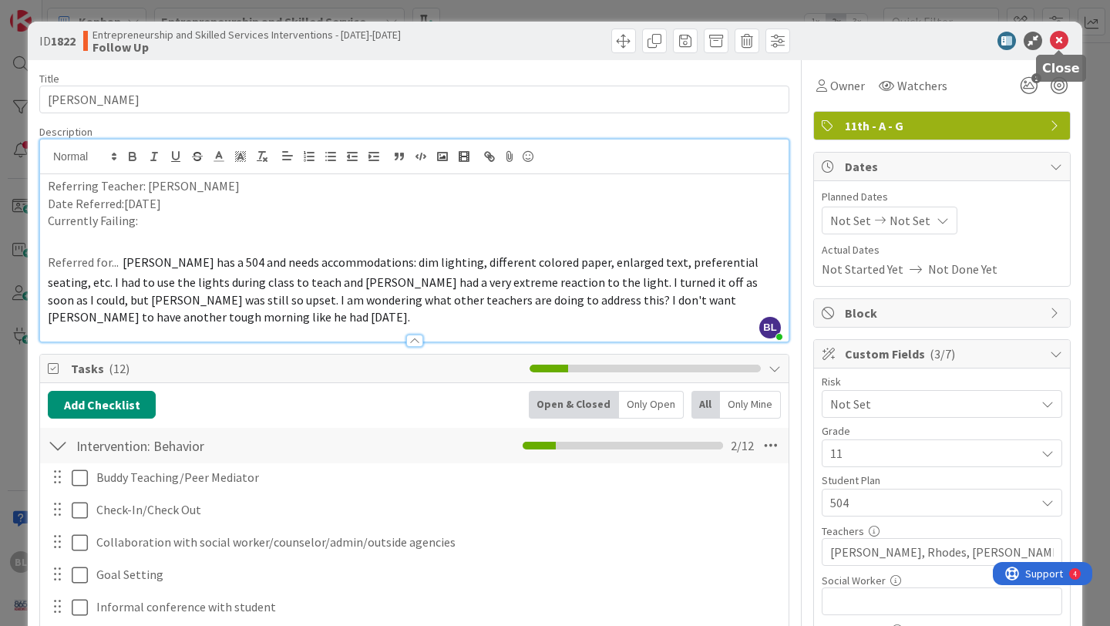
click at [1061, 35] on icon at bounding box center [1058, 41] width 18 height 18
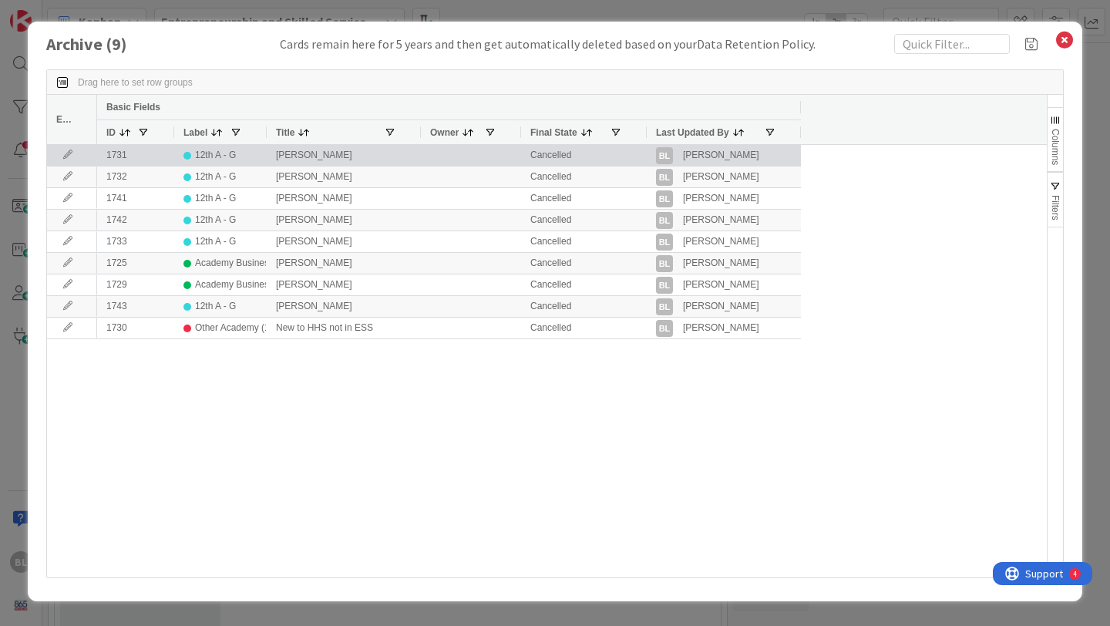
click at [66, 156] on icon at bounding box center [67, 154] width 23 height 9
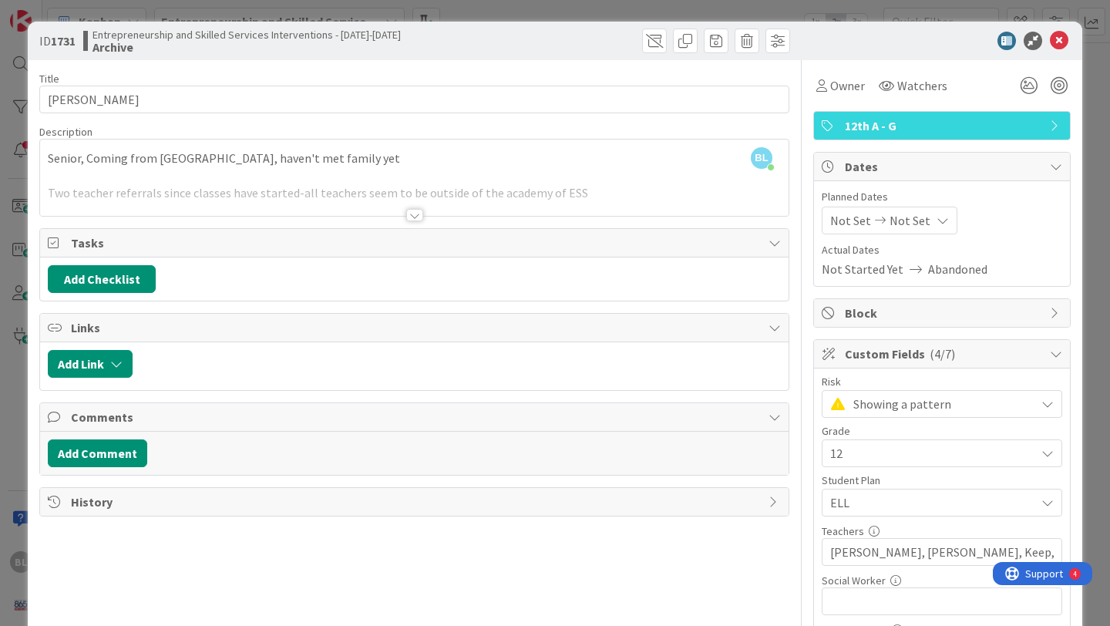
click at [415, 213] on div at bounding box center [414, 215] width 17 height 12
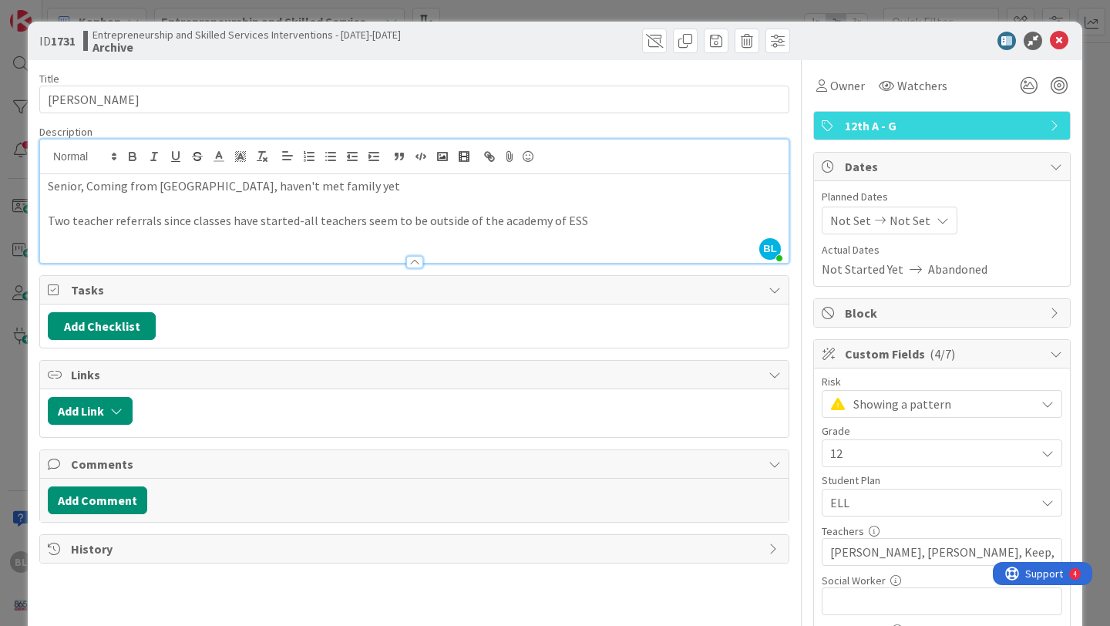
click at [383, 191] on p "Senior, Coming from [GEOGRAPHIC_DATA], haven't met family yet" at bounding box center [414, 186] width 733 height 18
click at [45, 183] on div "Senior, Coming from [GEOGRAPHIC_DATA], haven't met family yet Two teacher refer…" at bounding box center [414, 218] width 748 height 89
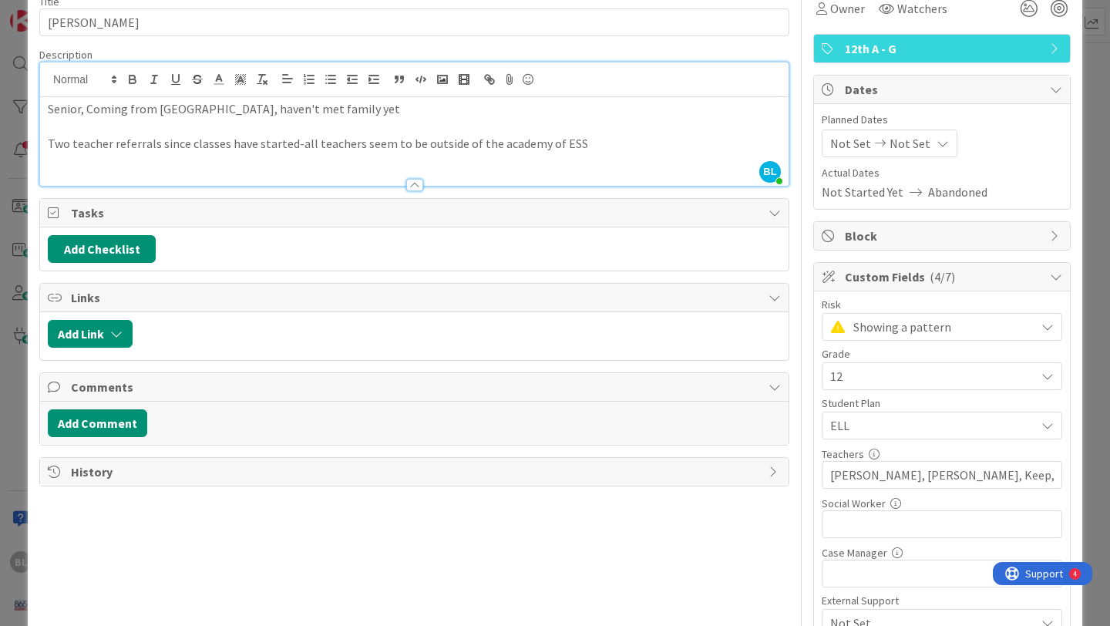
scroll to position [71, 0]
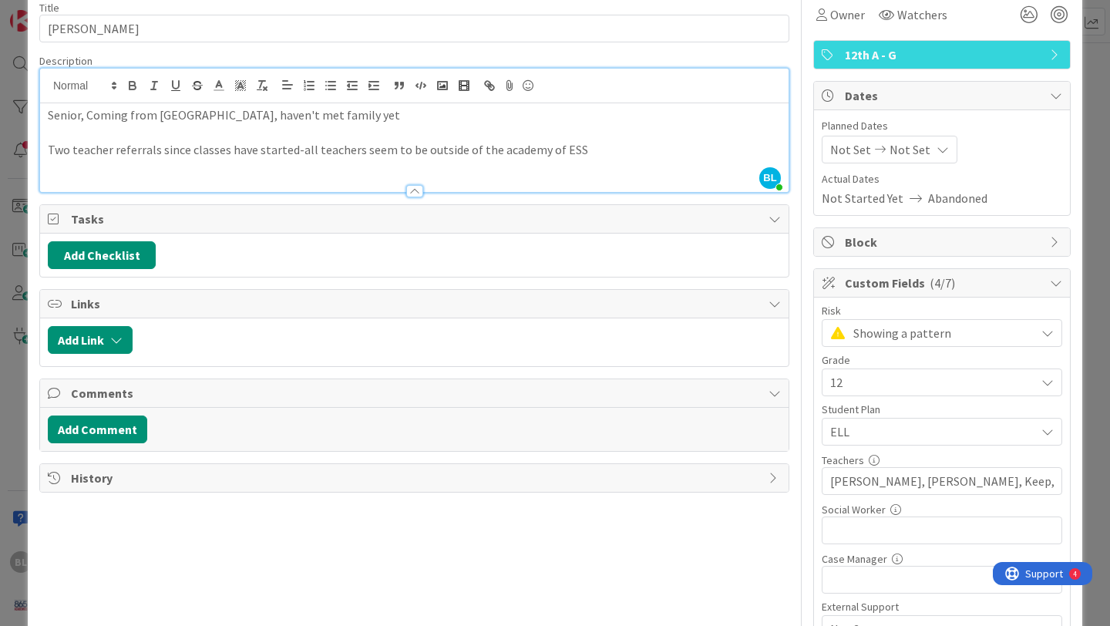
click at [414, 195] on div at bounding box center [414, 191] width 17 height 12
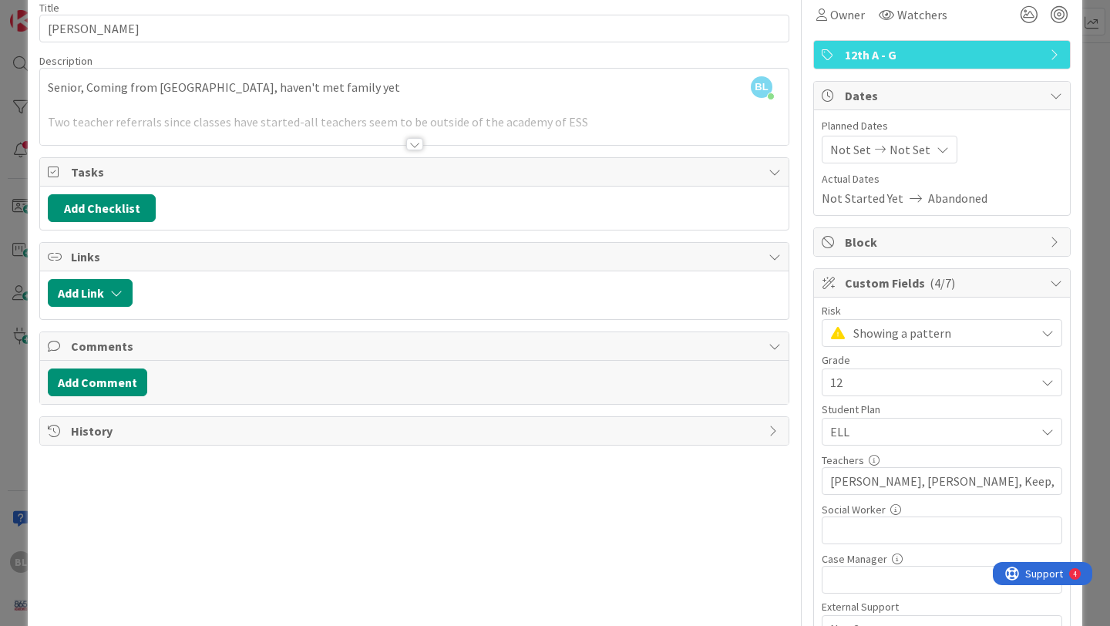
click at [415, 142] on div at bounding box center [414, 144] width 17 height 12
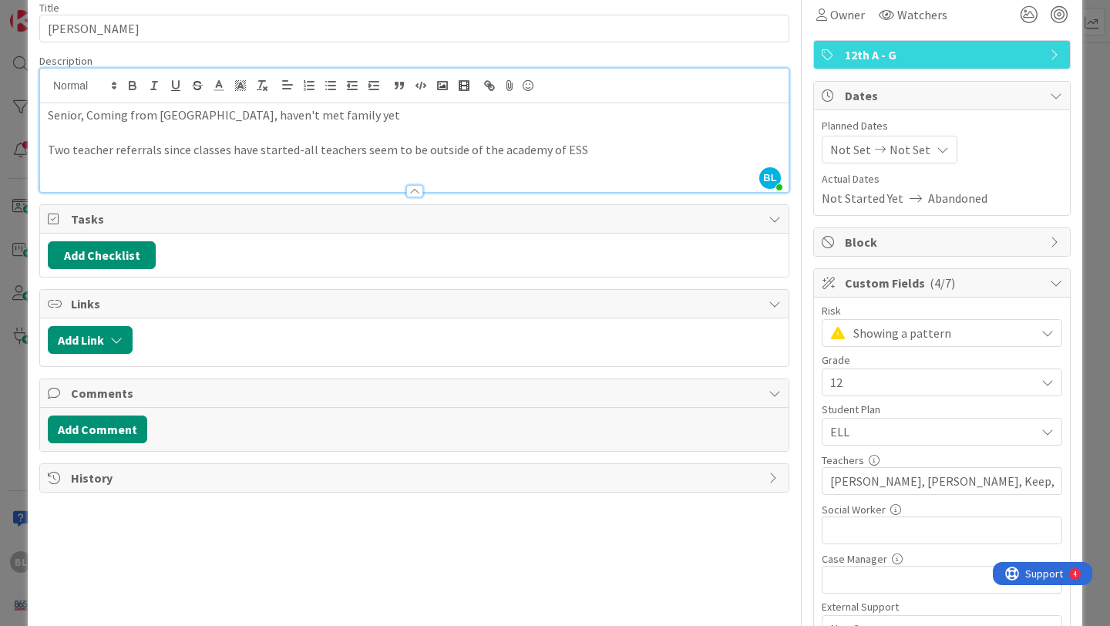
scroll to position [0, 0]
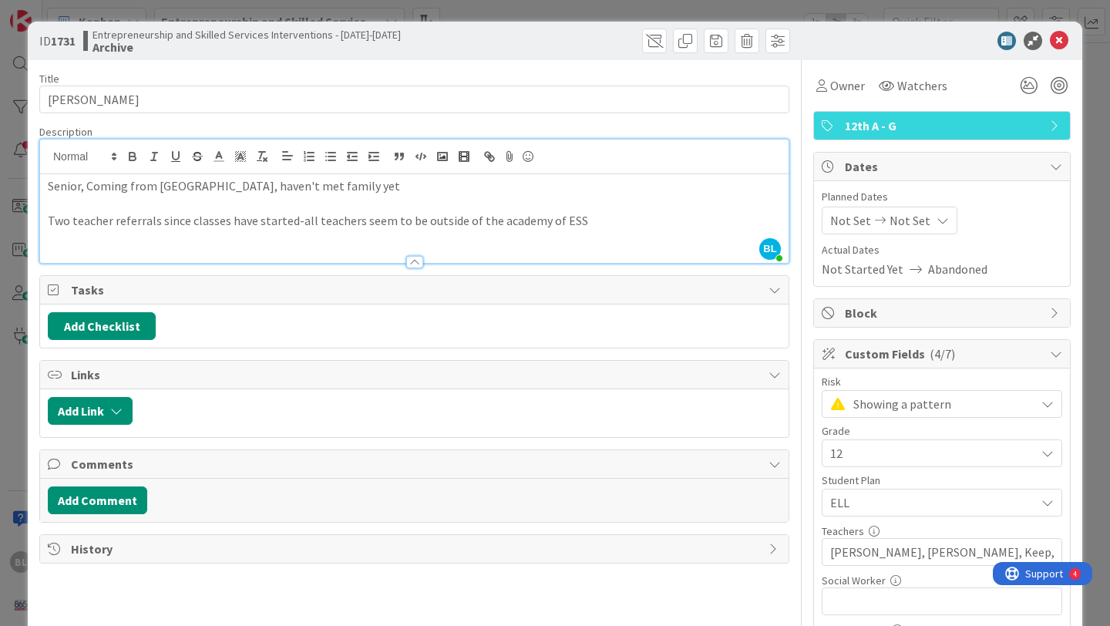
click at [411, 263] on div at bounding box center [414, 262] width 17 height 12
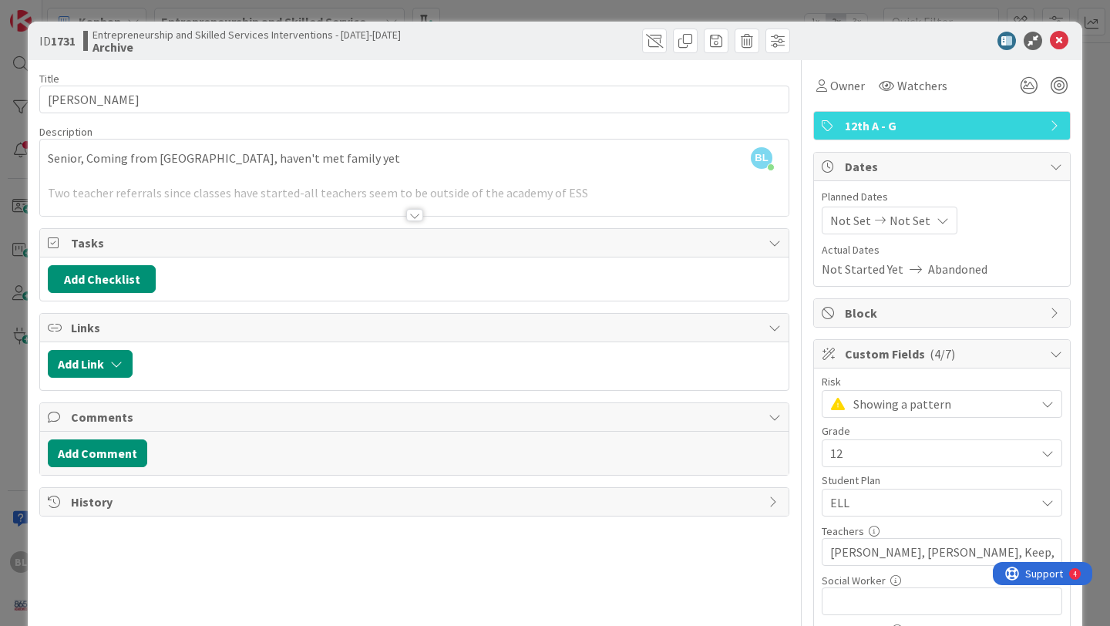
click at [411, 211] on div at bounding box center [414, 215] width 17 height 12
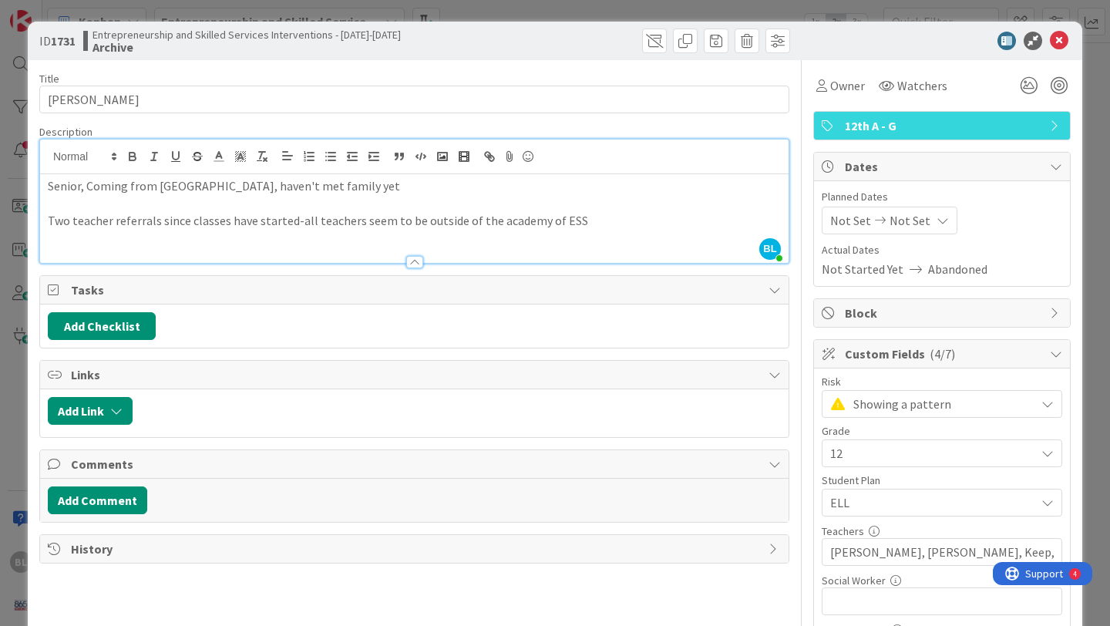
click at [332, 246] on p at bounding box center [414, 239] width 733 height 18
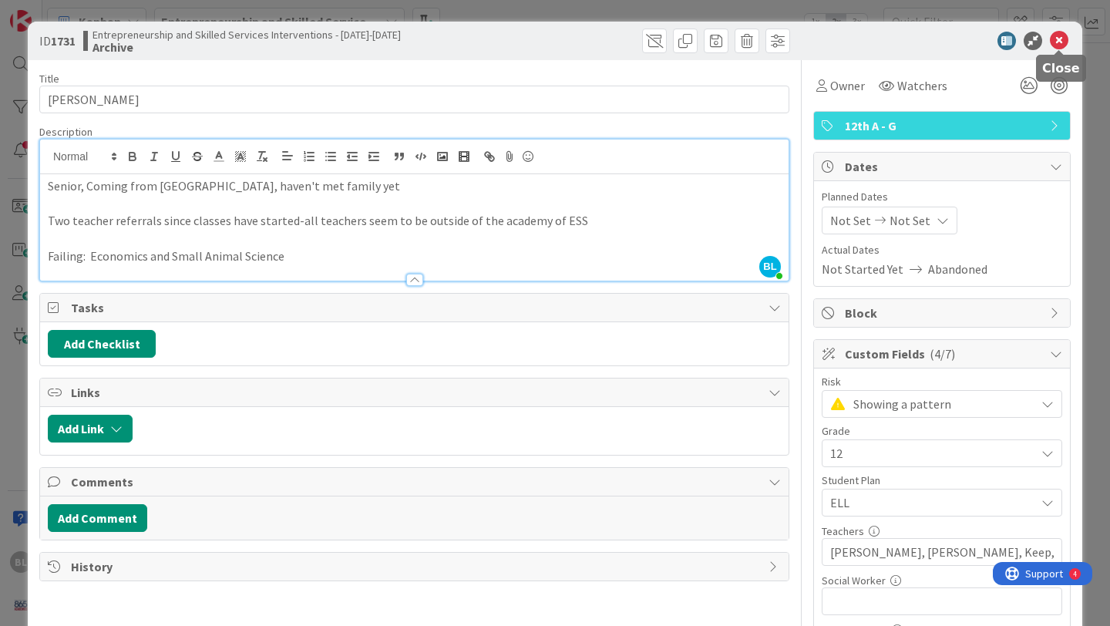
click at [1057, 40] on icon at bounding box center [1058, 41] width 18 height 18
